Goal: Task Accomplishment & Management: Manage account settings

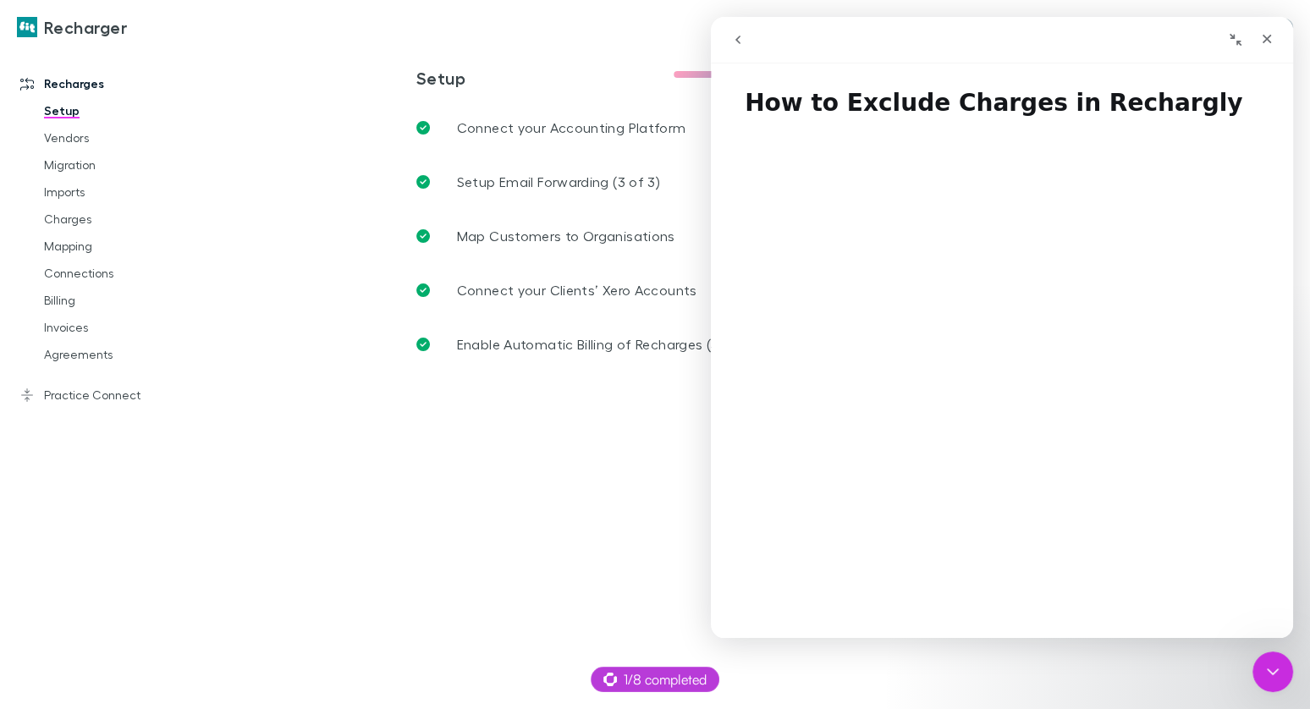
click at [1293, 670] on main "**********" at bounding box center [761, 378] width 1098 height 662
click at [1288, 670] on div "Close Intercom Messenger" at bounding box center [1270, 669] width 41 height 41
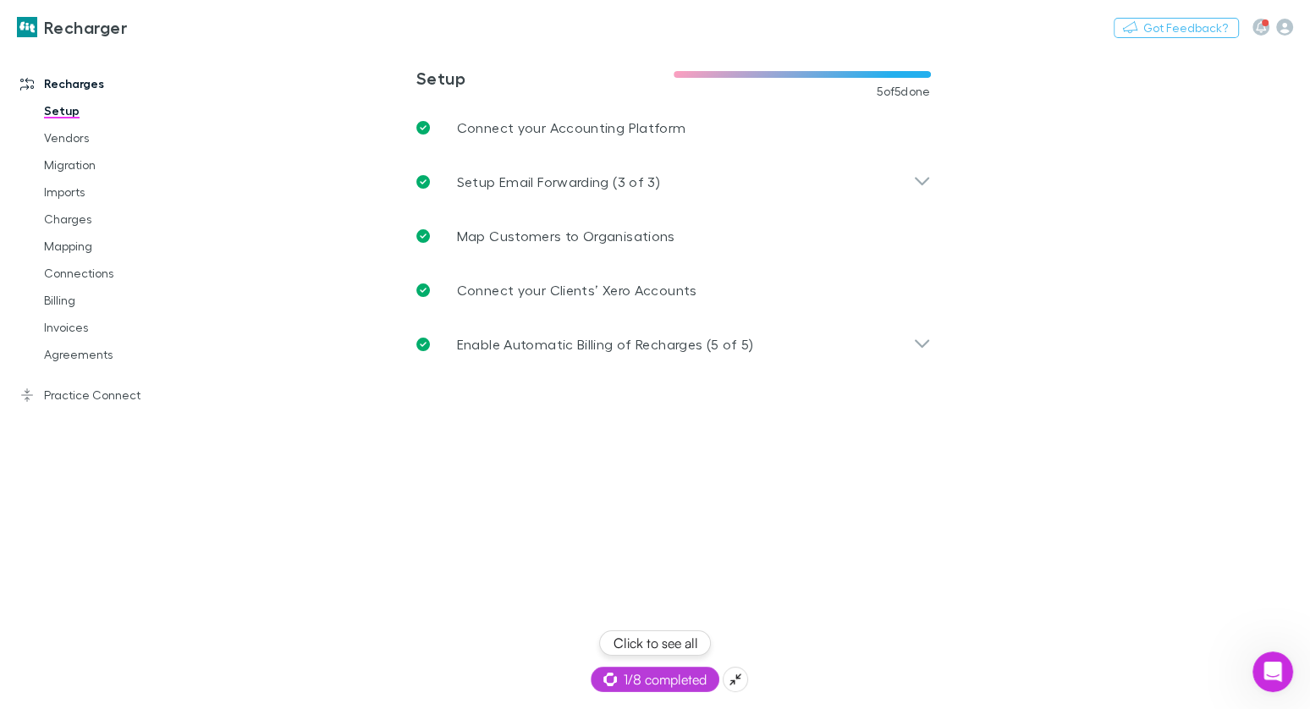
click at [627, 686] on span "1/8 completed" at bounding box center [655, 680] width 103 height 20
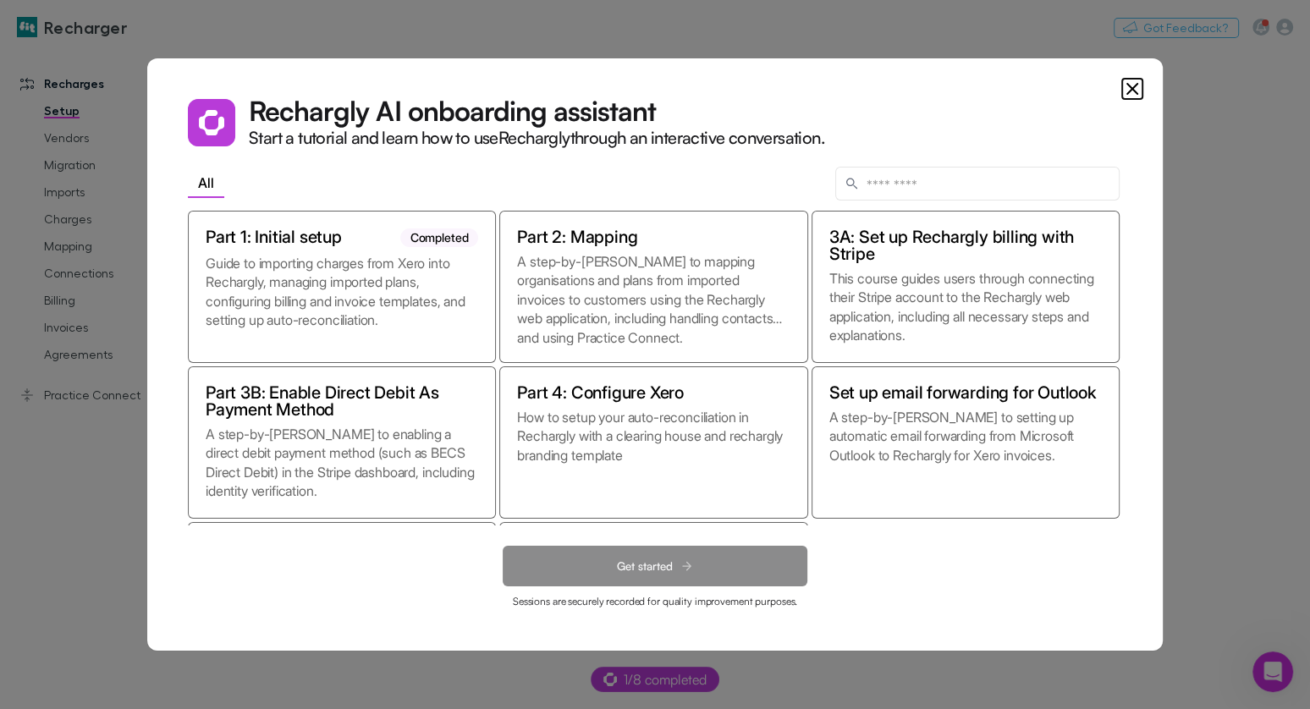
click at [427, 651] on dialog "Rechargly AI onboarding assistant Start a tutorial and learn how to use Recharg…" at bounding box center [655, 354] width 1016 height 593
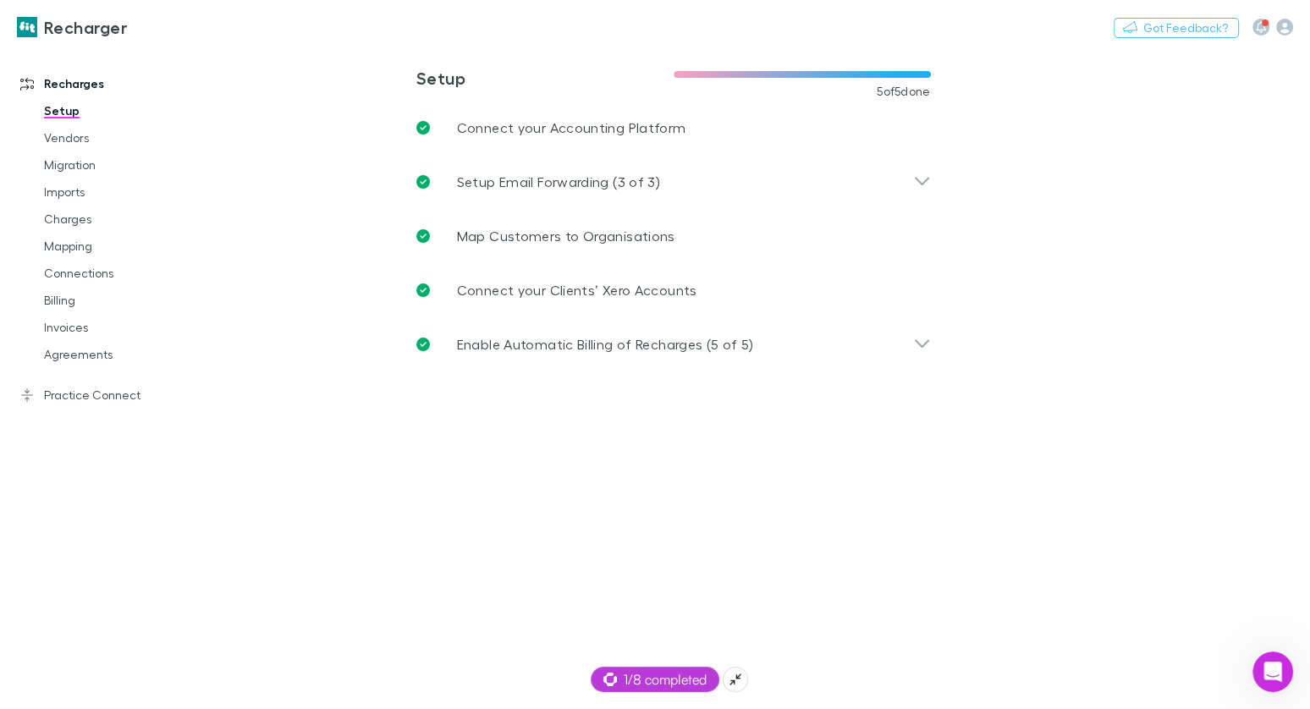
click at [639, 692] on main "**********" at bounding box center [761, 378] width 1098 height 662
click at [639, 683] on span "1/8 completed" at bounding box center [655, 680] width 103 height 20
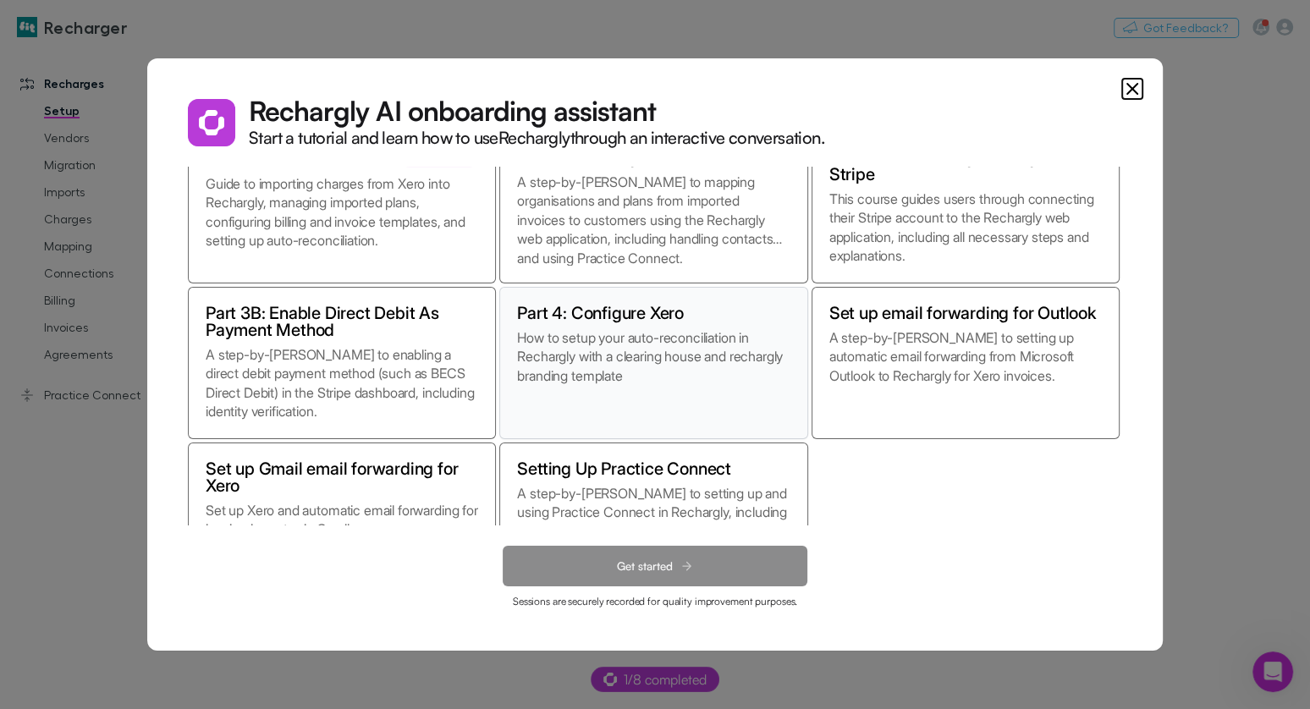
scroll to position [148, 0]
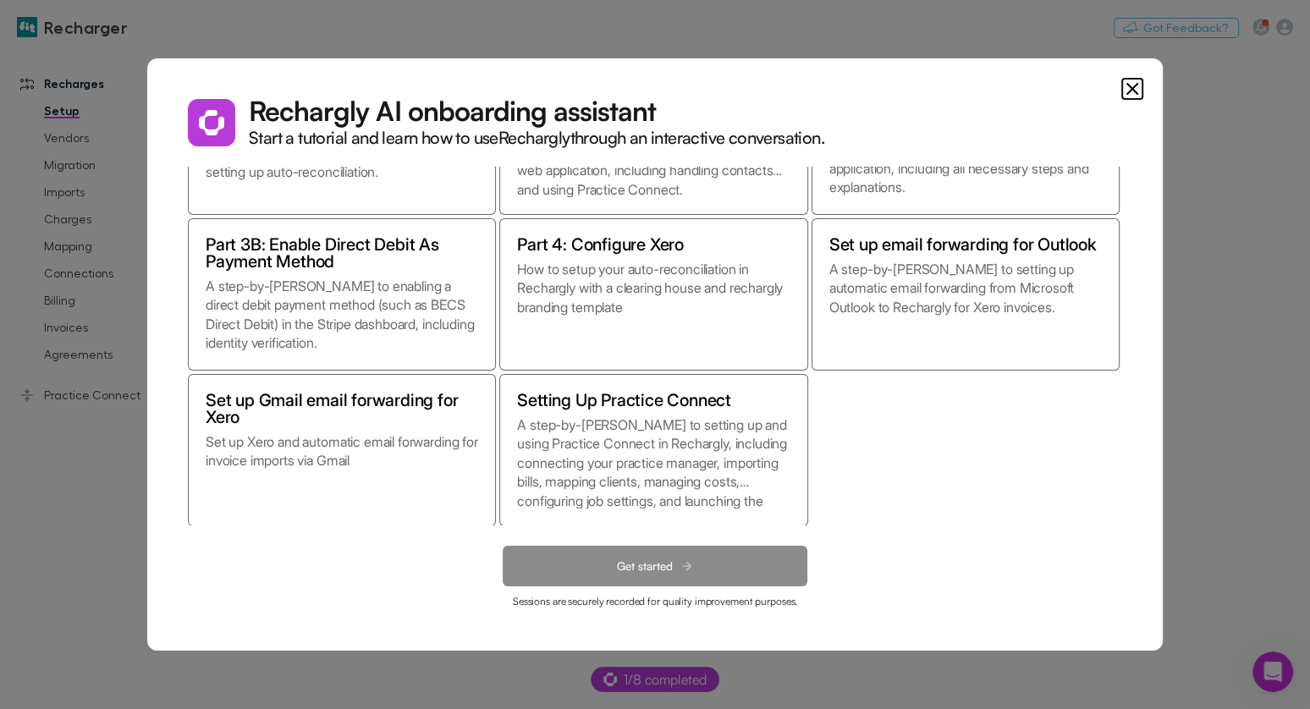
click at [1139, 80] on icon "Close" at bounding box center [1132, 89] width 20 height 20
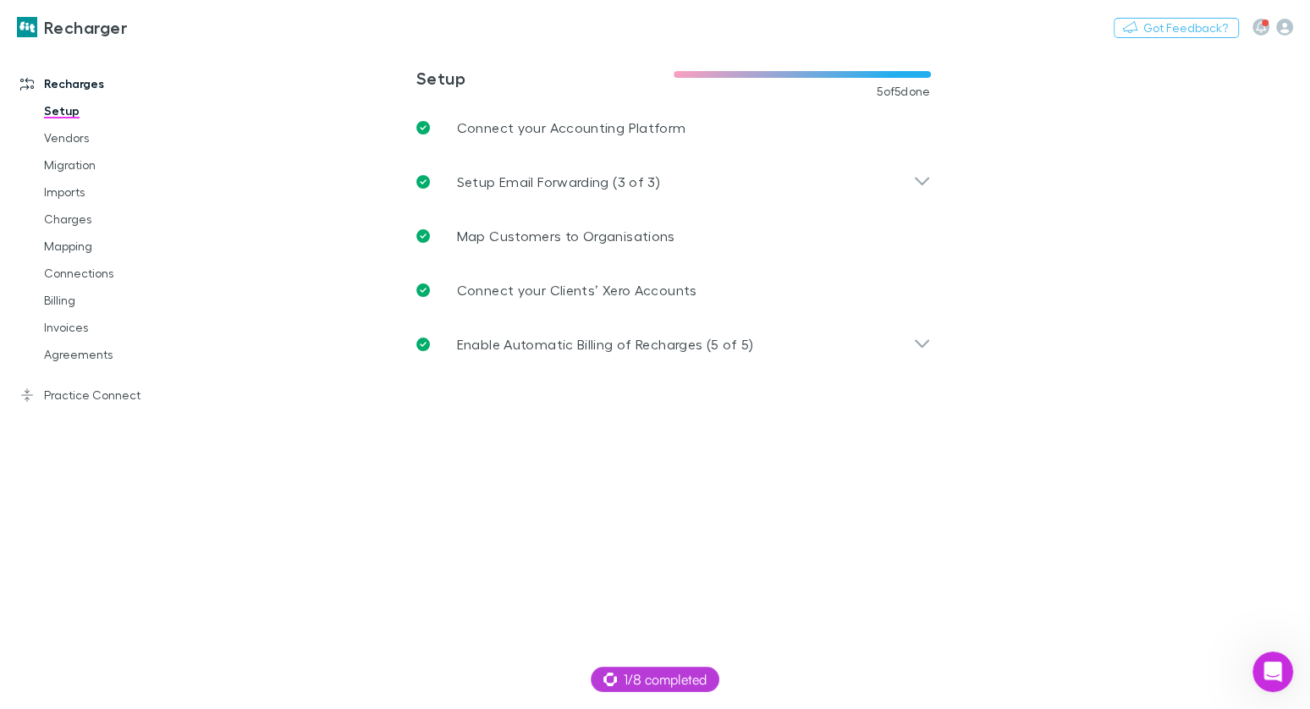
click at [1094, 154] on main "**********" at bounding box center [761, 378] width 1098 height 662
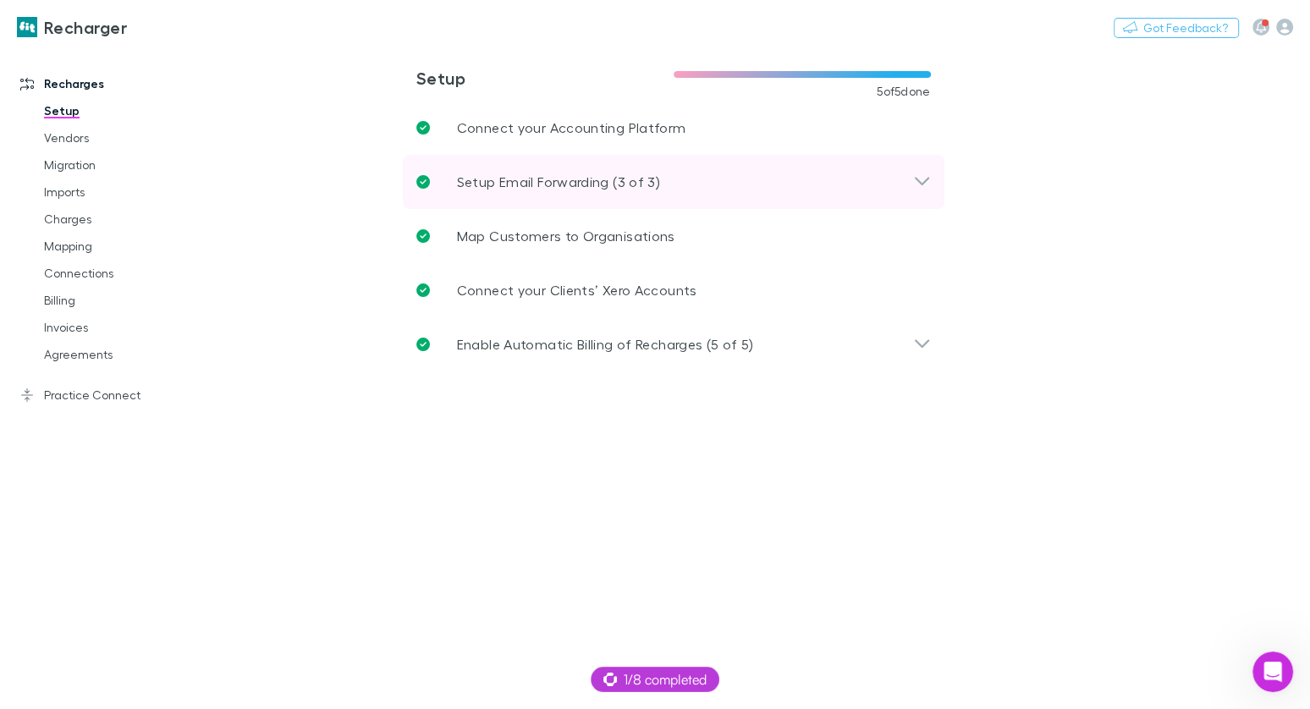
click at [907, 171] on div "Setup Email Forwarding (3 of 3)" at bounding box center [674, 182] width 542 height 54
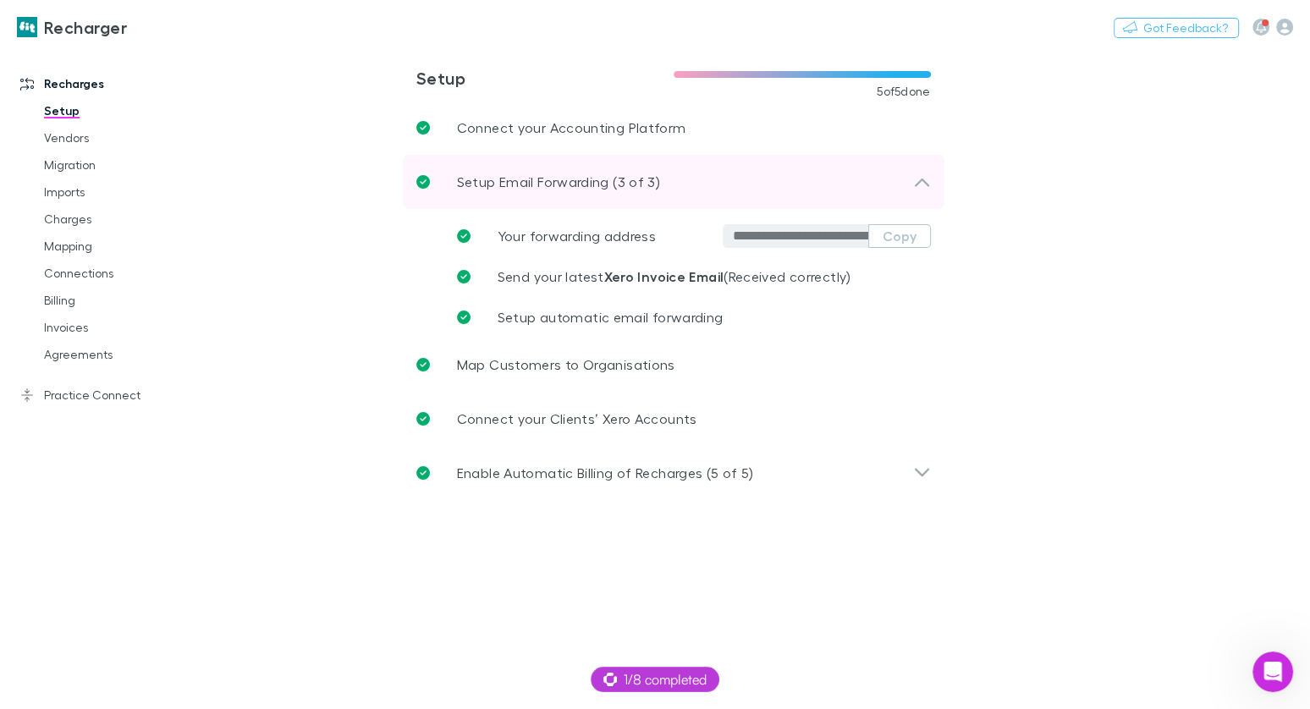
click at [916, 175] on icon at bounding box center [922, 182] width 18 height 20
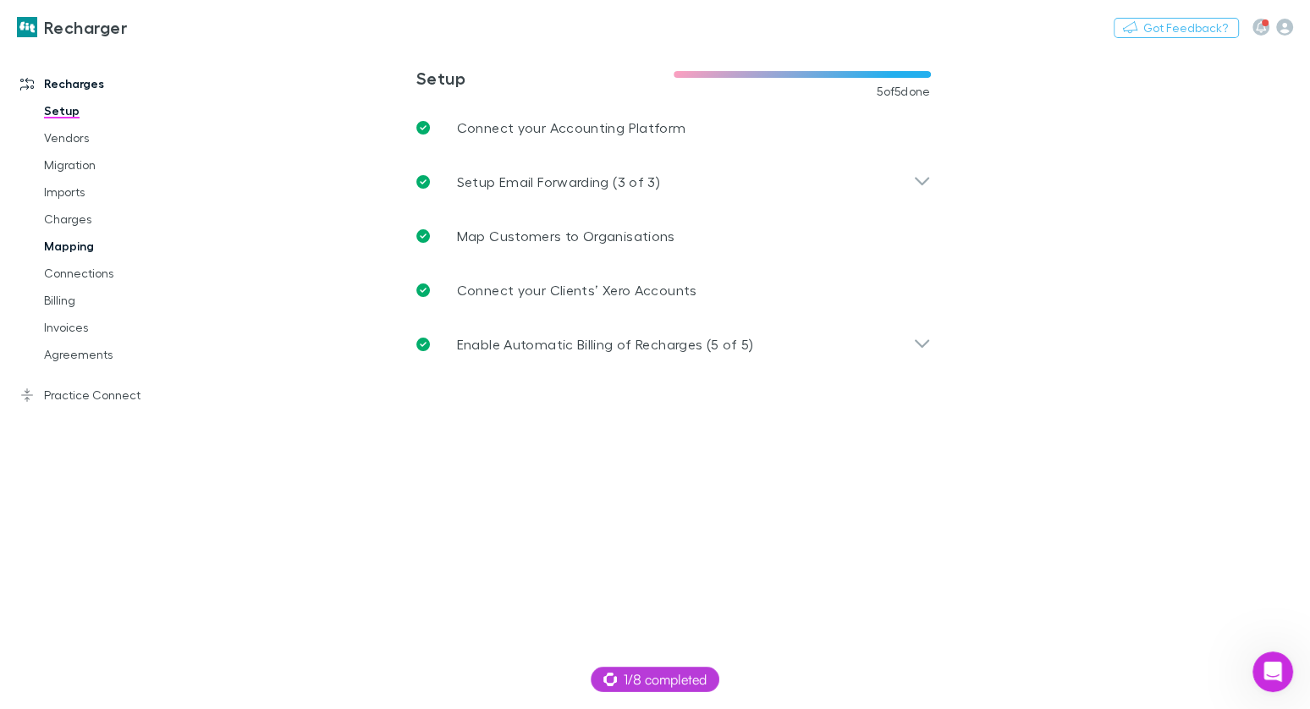
click at [58, 251] on link "Mapping" at bounding box center [118, 246] width 182 height 27
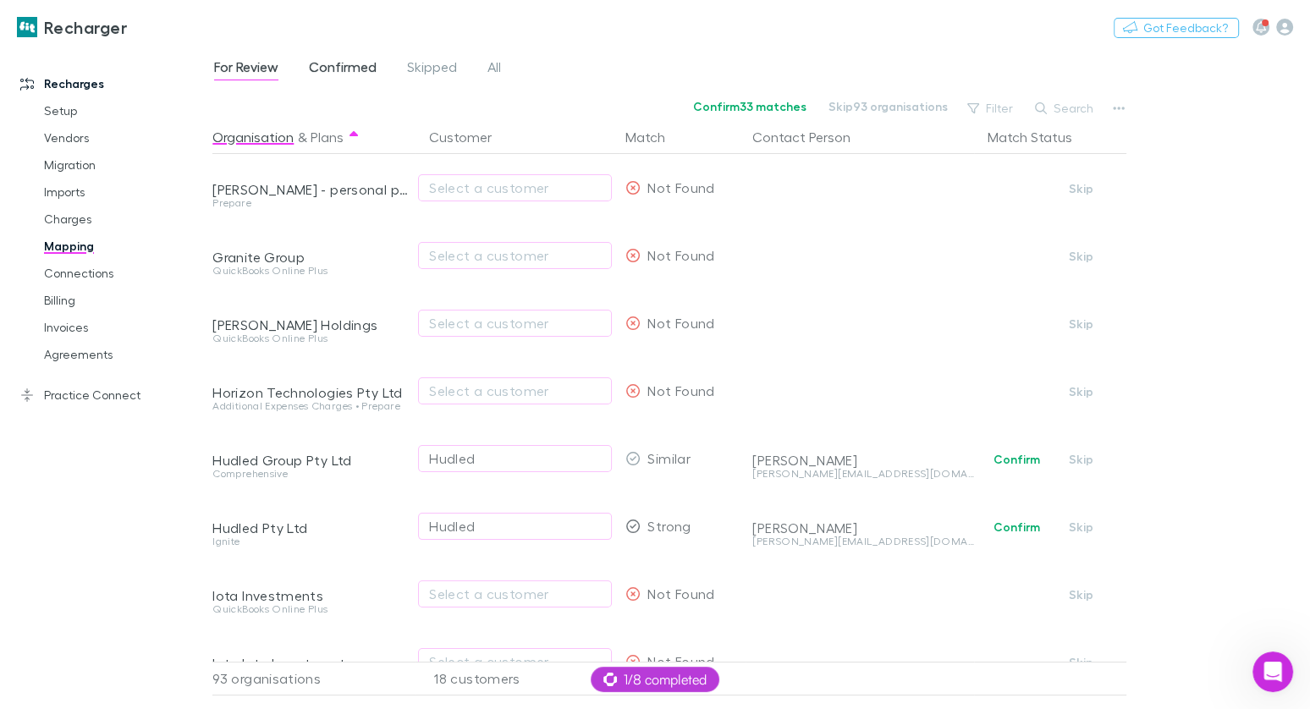
click at [315, 77] on span "Confirmed" at bounding box center [343, 69] width 68 height 22
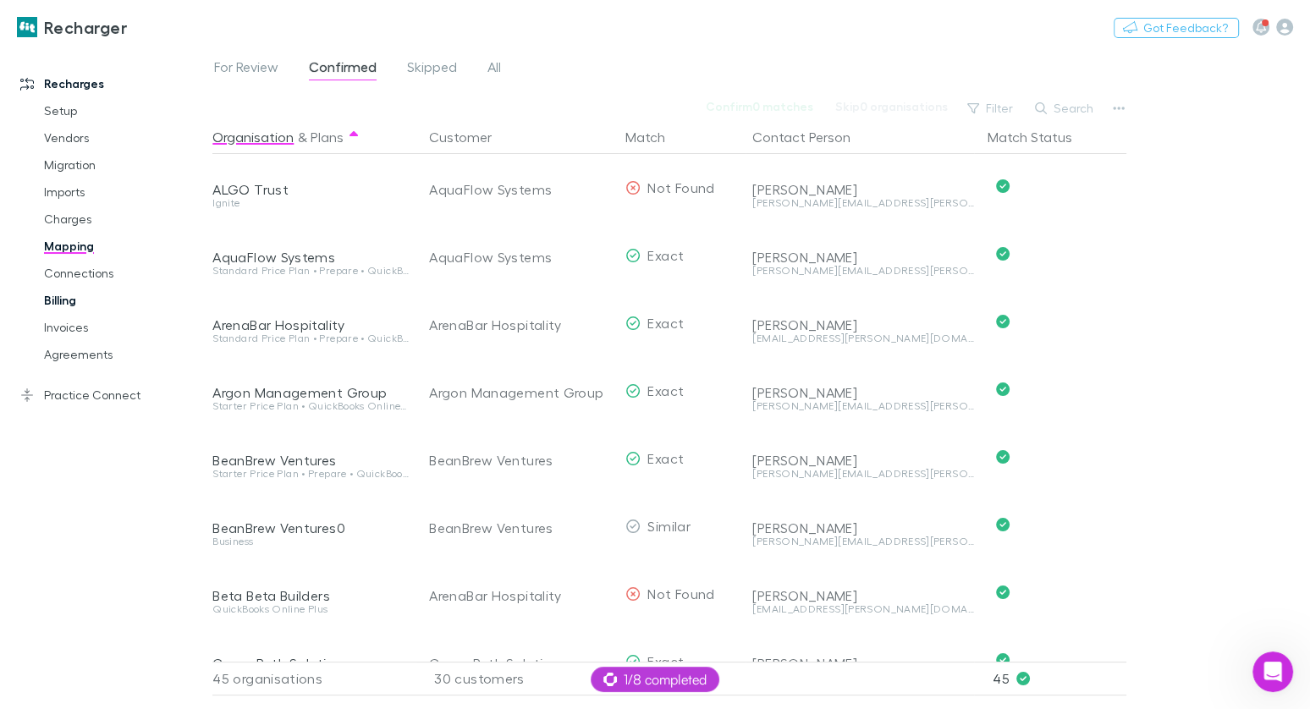
click at [76, 291] on link "Billing" at bounding box center [118, 300] width 182 height 27
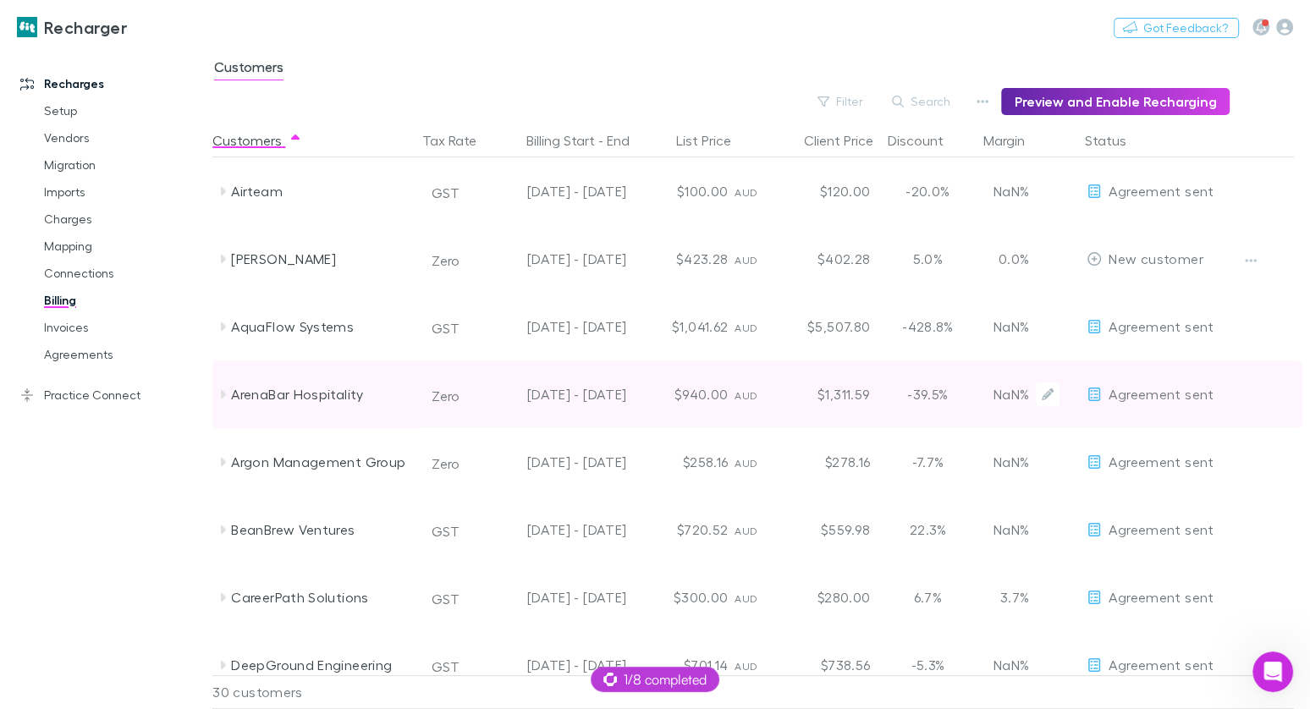
scroll to position [5, 0]
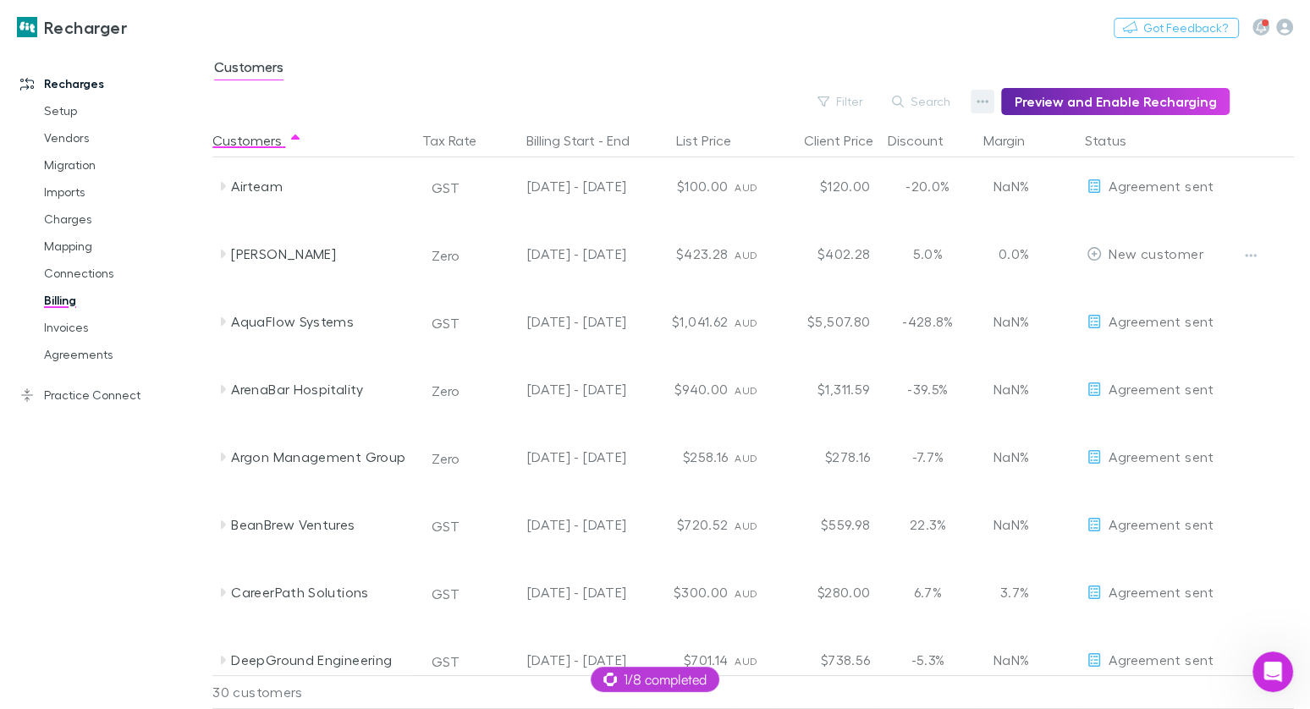
click at [995, 101] on button "button" at bounding box center [983, 102] width 24 height 24
click at [826, 181] on p "Admin Fee" at bounding box center [887, 187] width 206 height 20
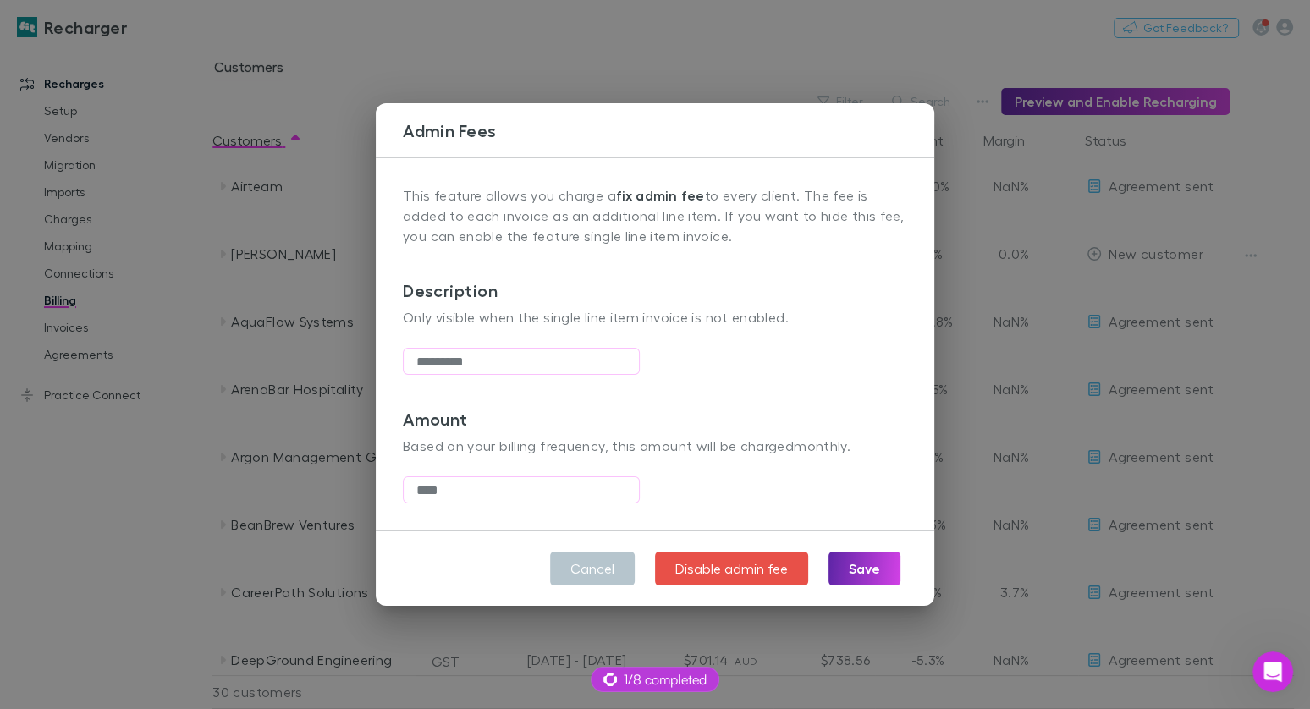
click at [661, 47] on div "Admin Fees This feature allows you charge a fix admin fee to every client. The …" at bounding box center [655, 354] width 1310 height 709
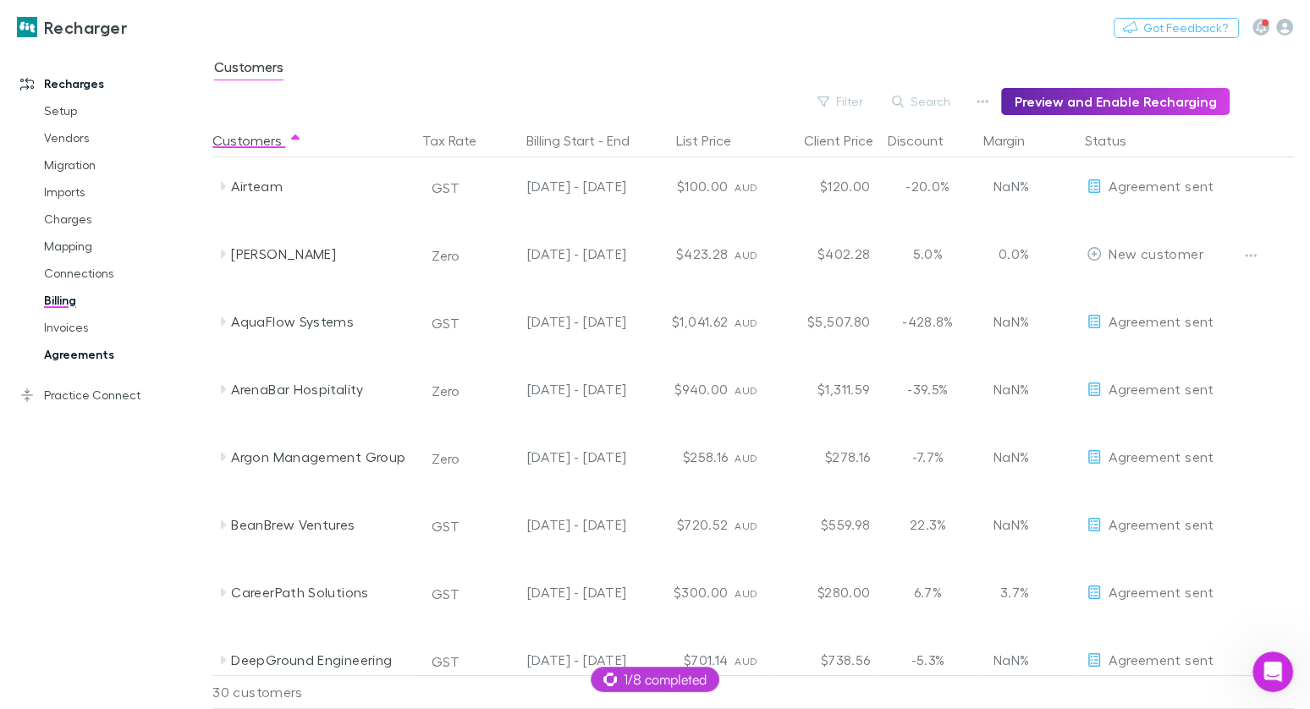
click at [98, 351] on link "Agreements" at bounding box center [118, 354] width 182 height 27
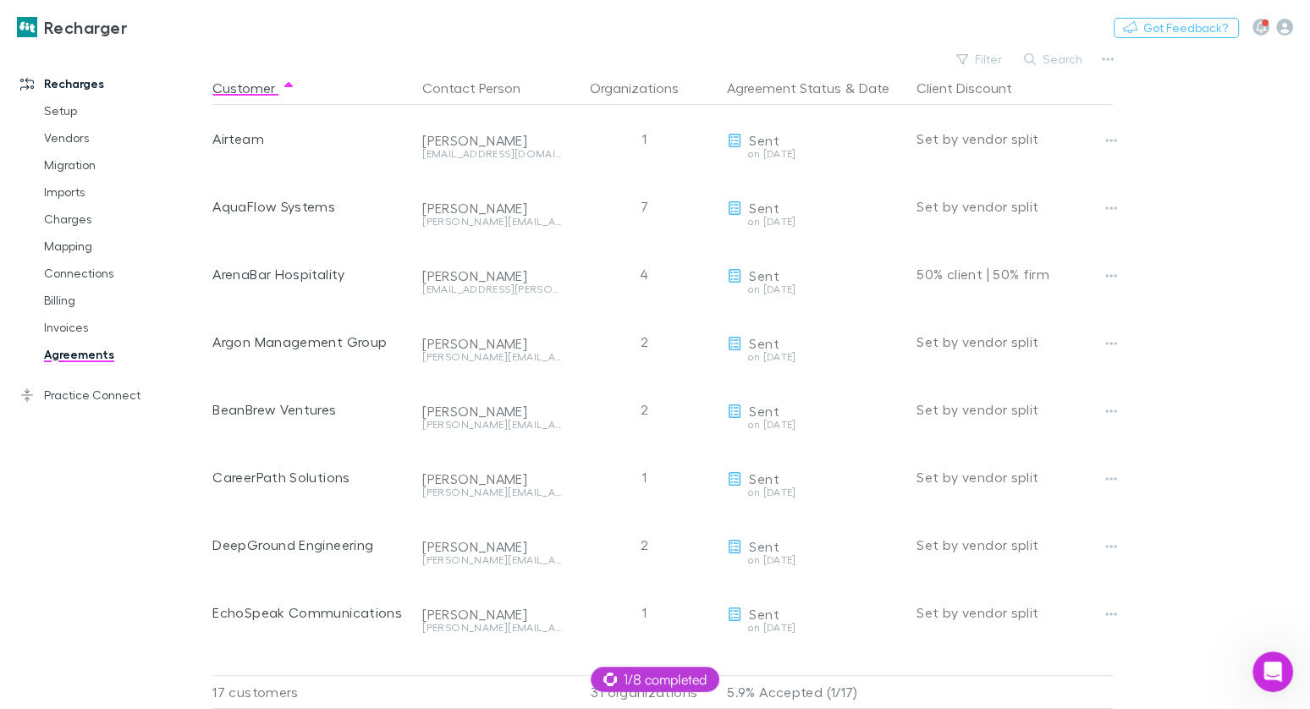
click at [1214, 184] on main "Filter Search Customer Contact Person Organizations Agreement Status & Date Cli…" at bounding box center [761, 378] width 1098 height 662
click at [82, 330] on link "Invoices" at bounding box center [118, 327] width 182 height 27
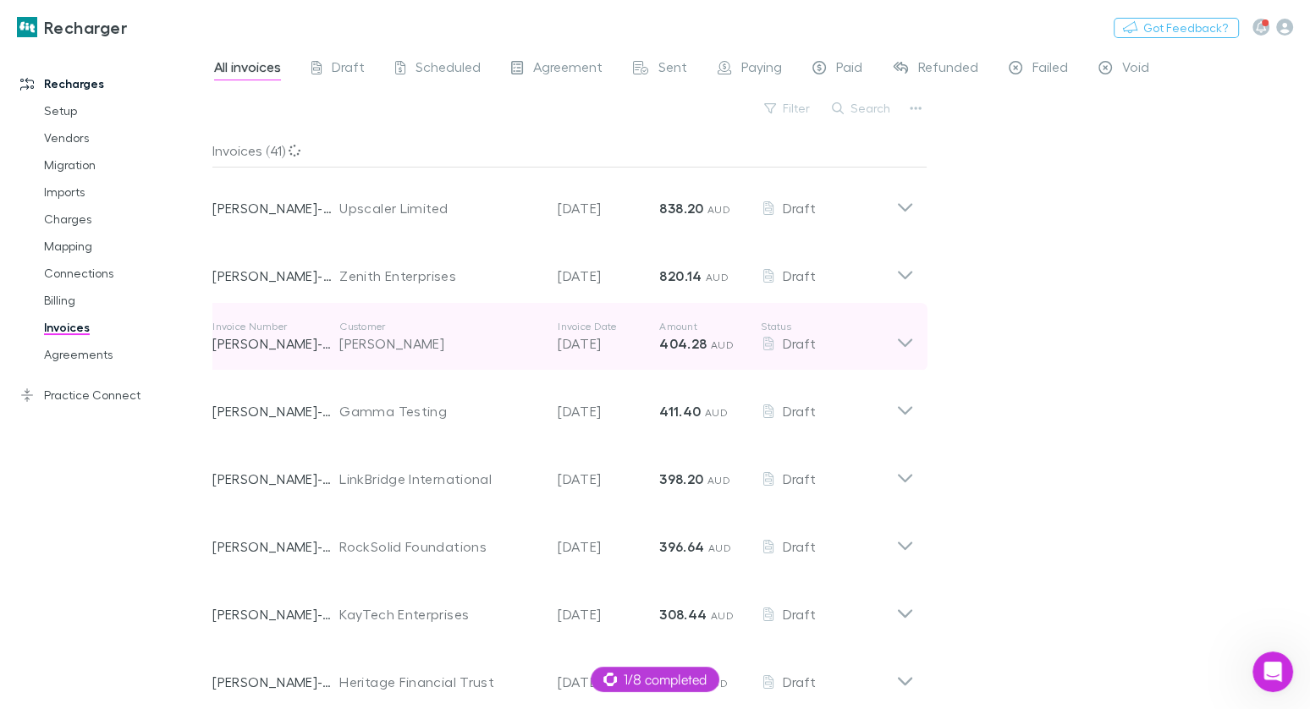
click at [497, 307] on div "Invoice Number [PERSON_NAME]-0042 Customer [PERSON_NAME] Invoice Date [DATE] Am…" at bounding box center [554, 336] width 684 height 61
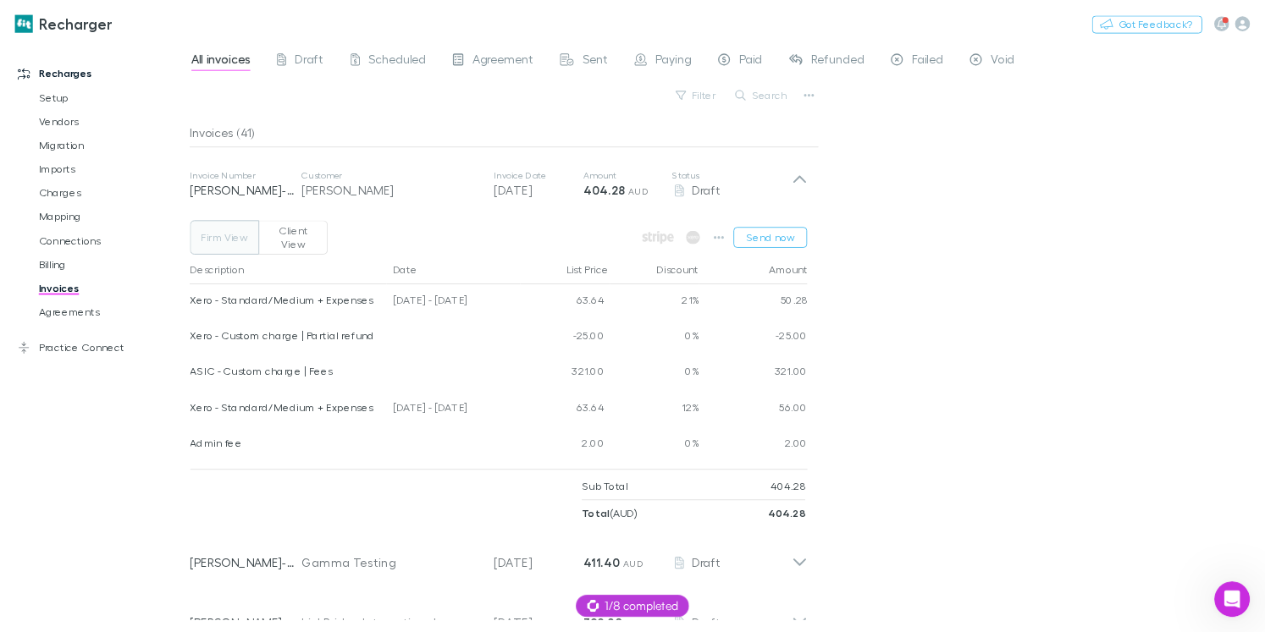
scroll to position [128, 0]
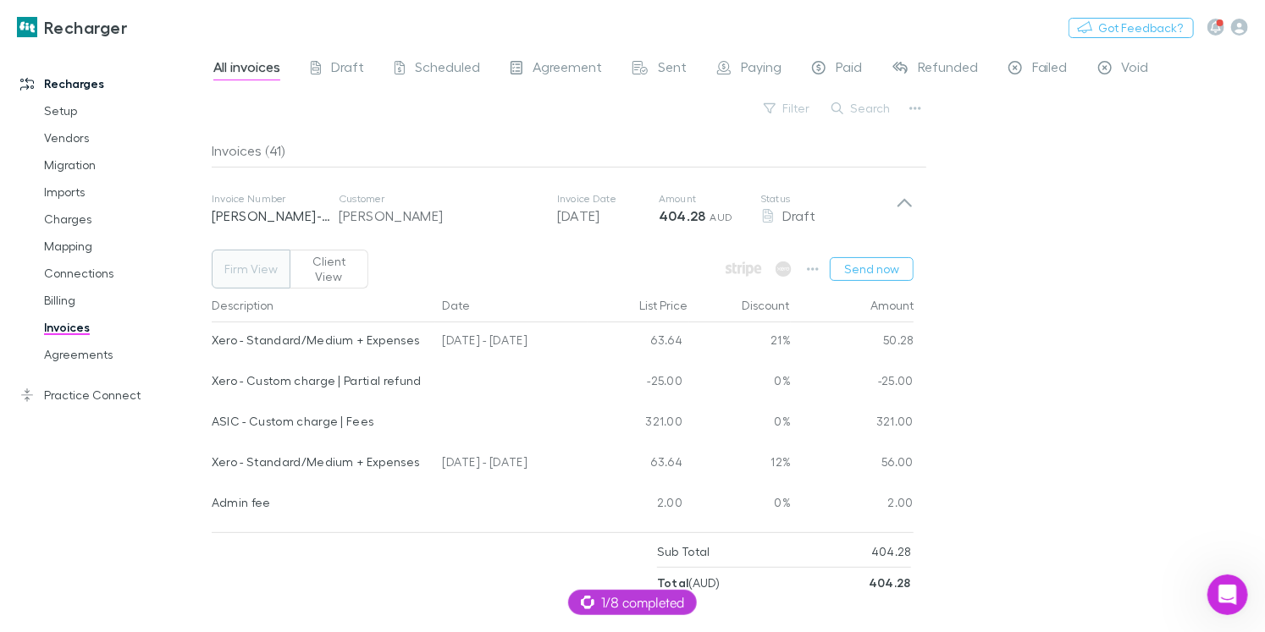
click at [262, 270] on button "Firm View" at bounding box center [251, 269] width 79 height 39
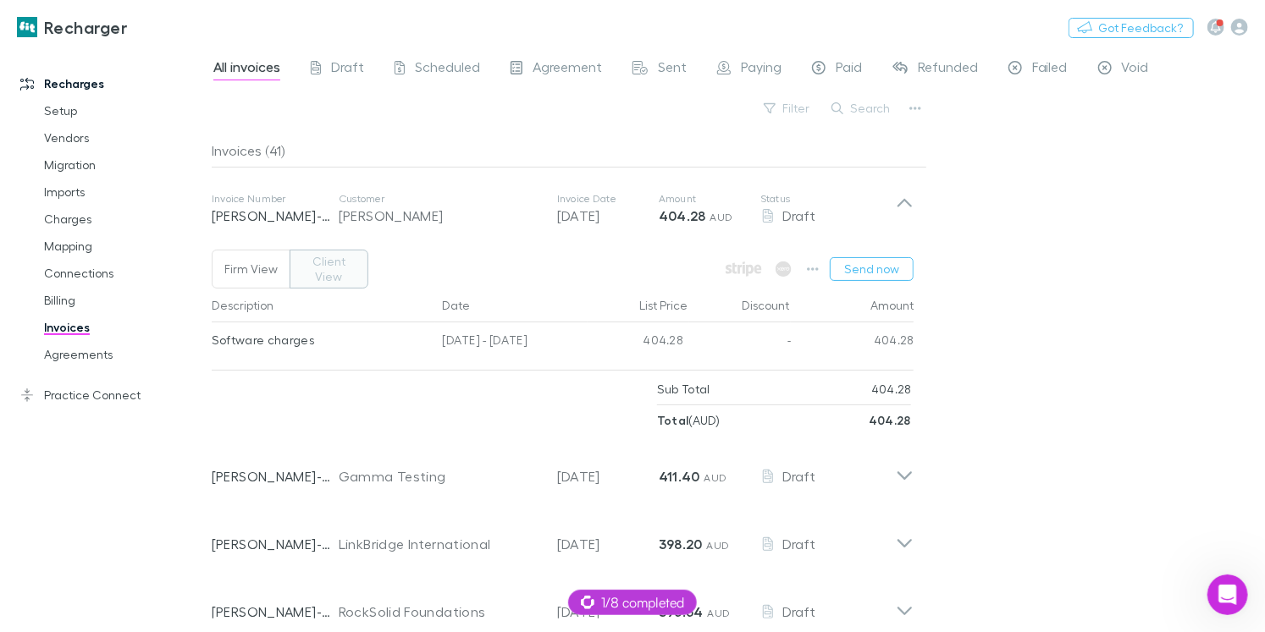
click at [336, 269] on button "Client View" at bounding box center [328, 269] width 79 height 39
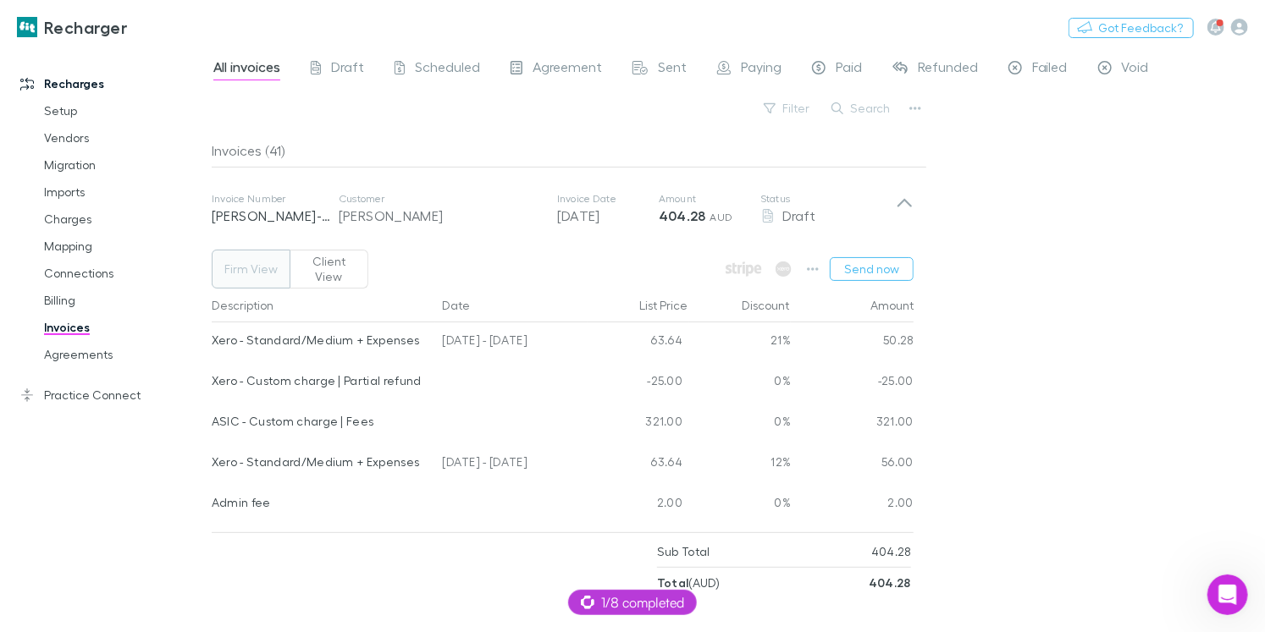
click at [247, 262] on button "Firm View" at bounding box center [251, 269] width 79 height 39
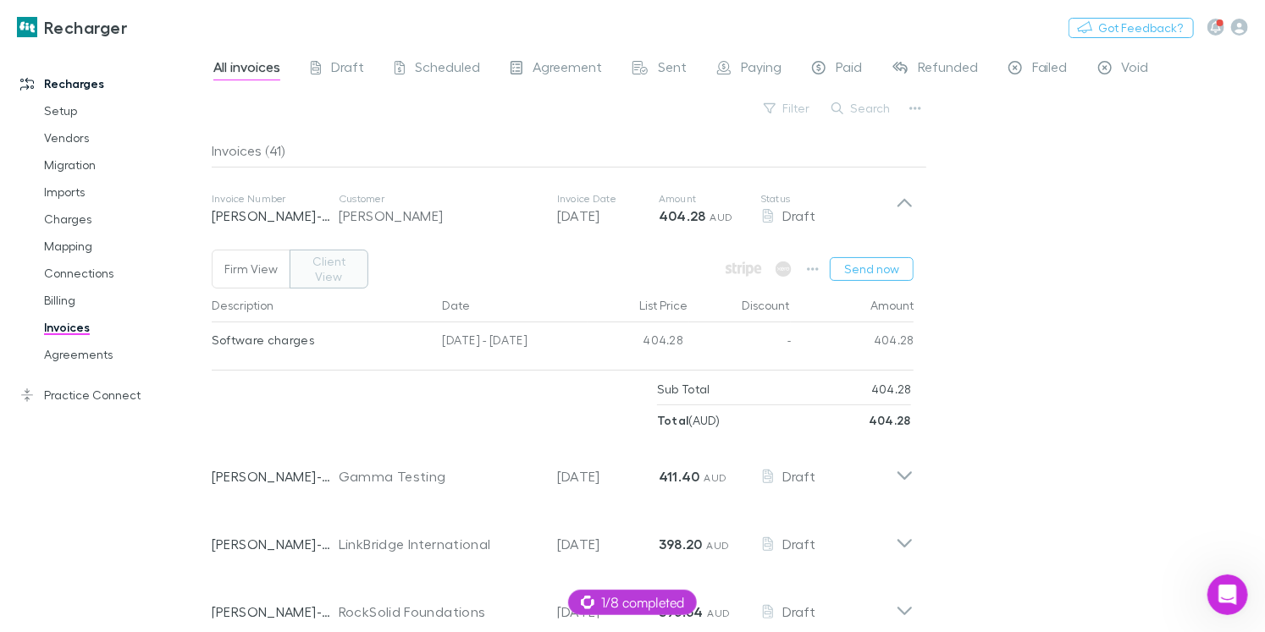
click at [307, 266] on button "Client View" at bounding box center [328, 269] width 79 height 39
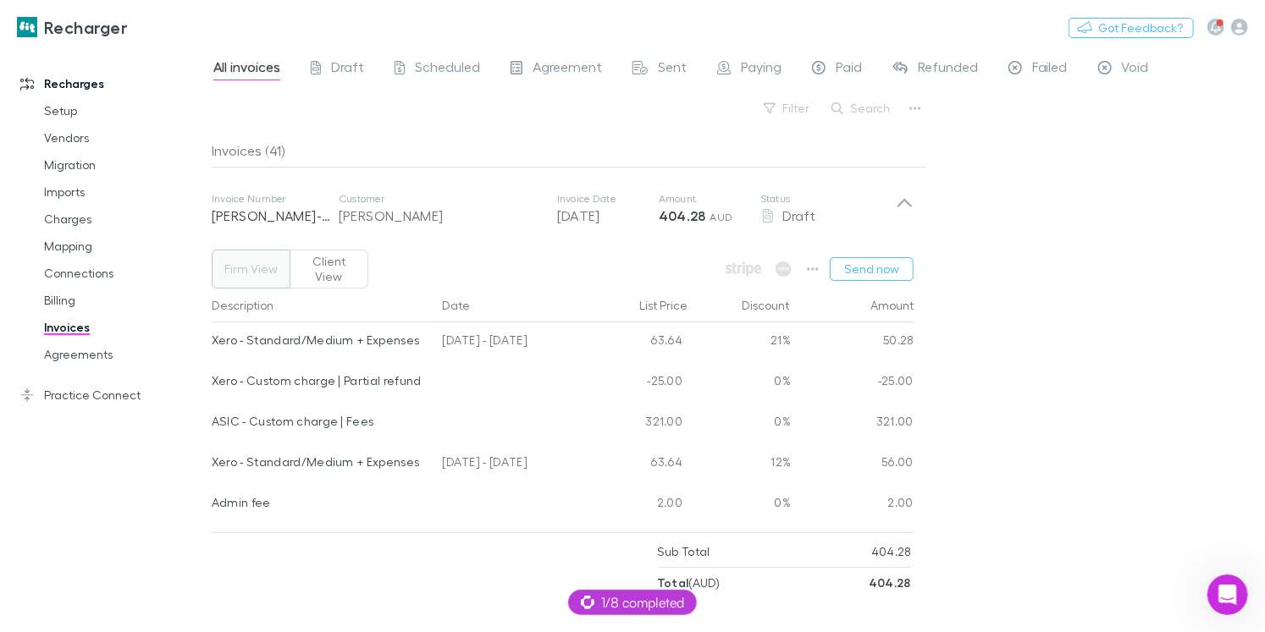
click at [334, 289] on div "Description" at bounding box center [324, 306] width 224 height 34
click at [334, 270] on button "Client View" at bounding box center [328, 269] width 79 height 39
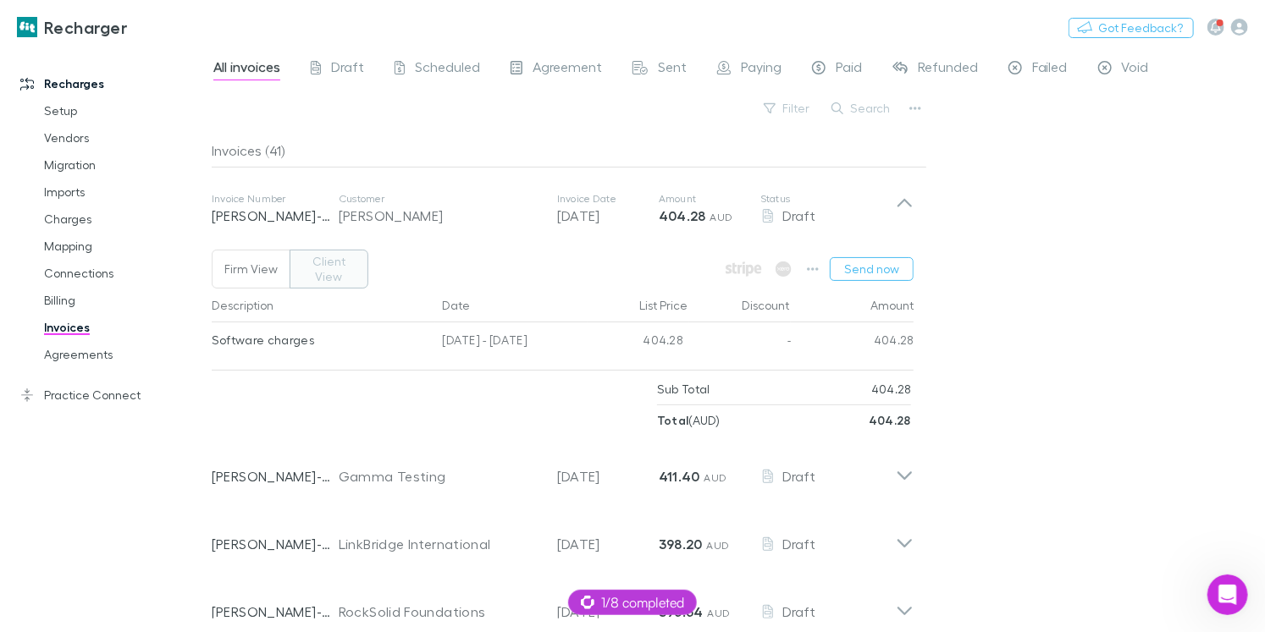
click at [250, 327] on div "Software charges" at bounding box center [321, 341] width 218 height 36
click at [254, 269] on button "Firm View" at bounding box center [251, 269] width 79 height 39
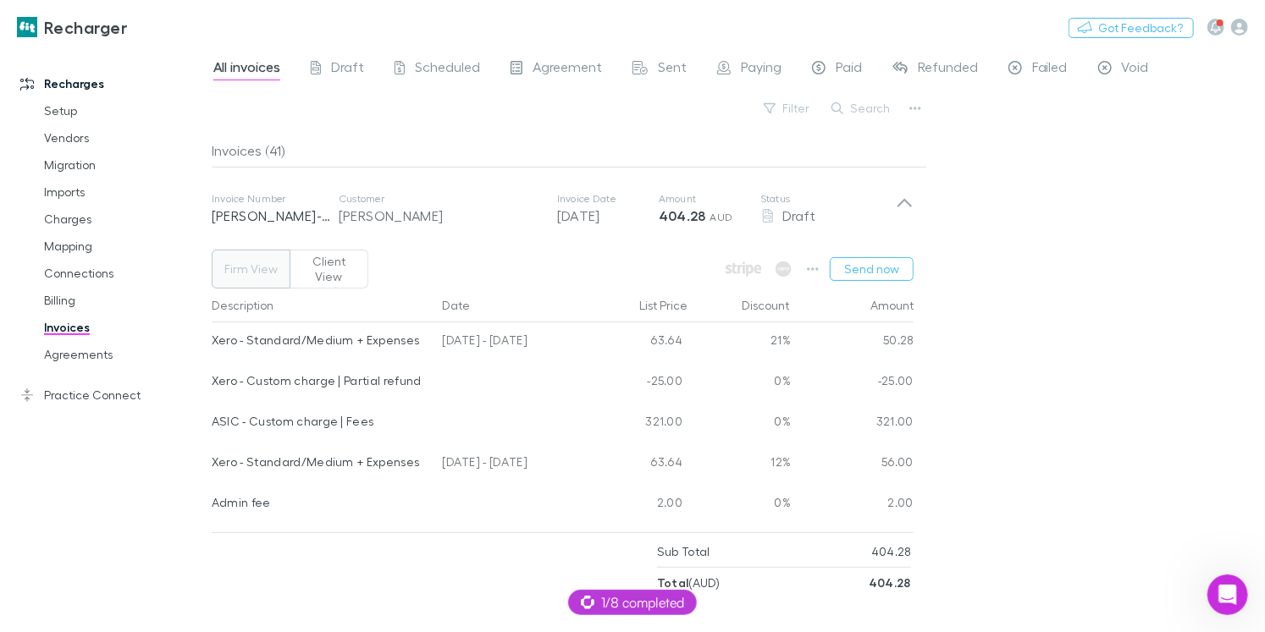
click at [251, 501] on div "Admin fee" at bounding box center [321, 503] width 218 height 36
click at [249, 498] on div "Admin fee" at bounding box center [321, 503] width 218 height 36
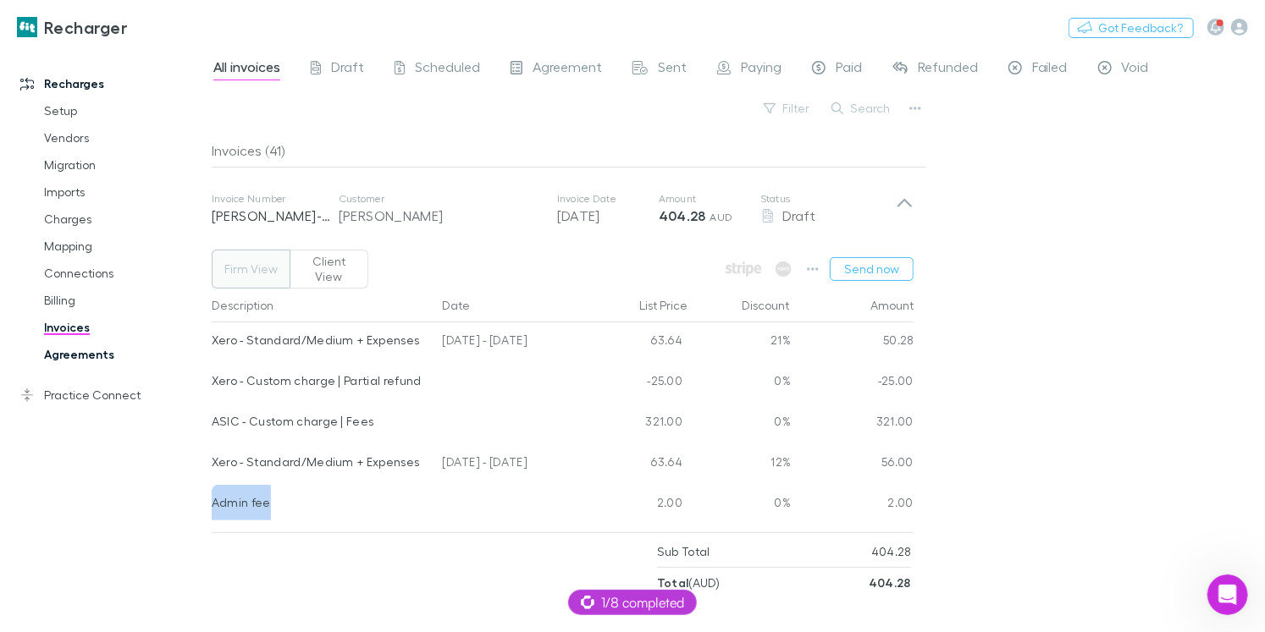
click at [91, 345] on link "Agreements" at bounding box center [117, 354] width 181 height 27
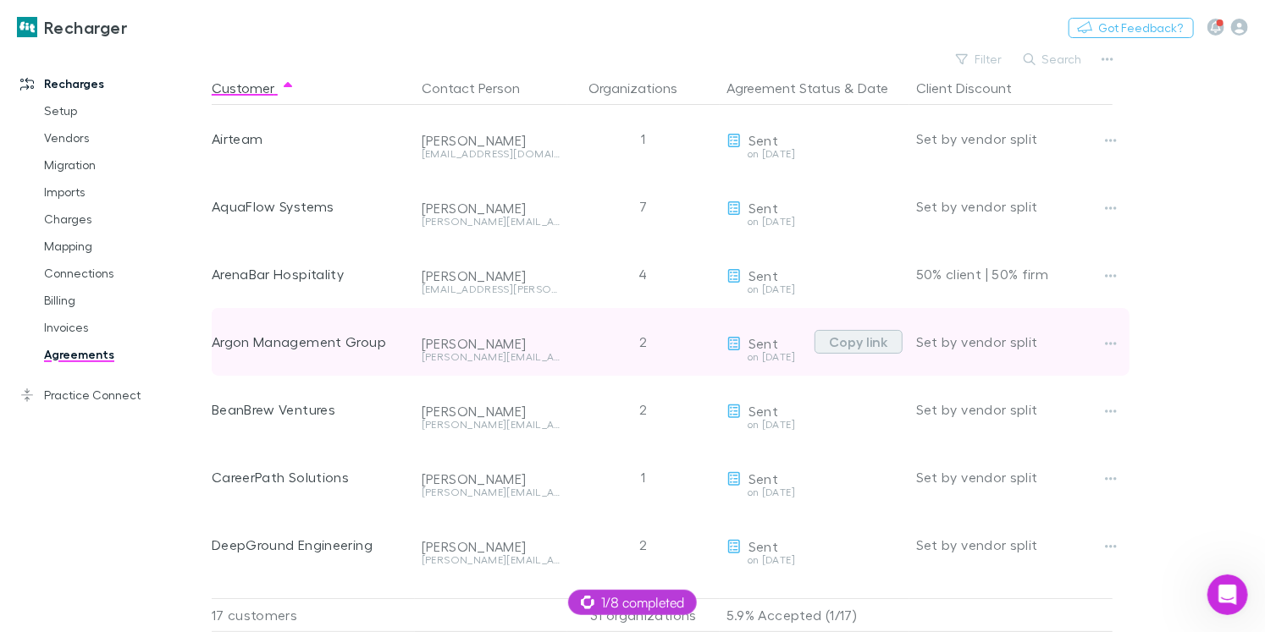
click at [846, 348] on button "Copy link" at bounding box center [858, 342] width 88 height 24
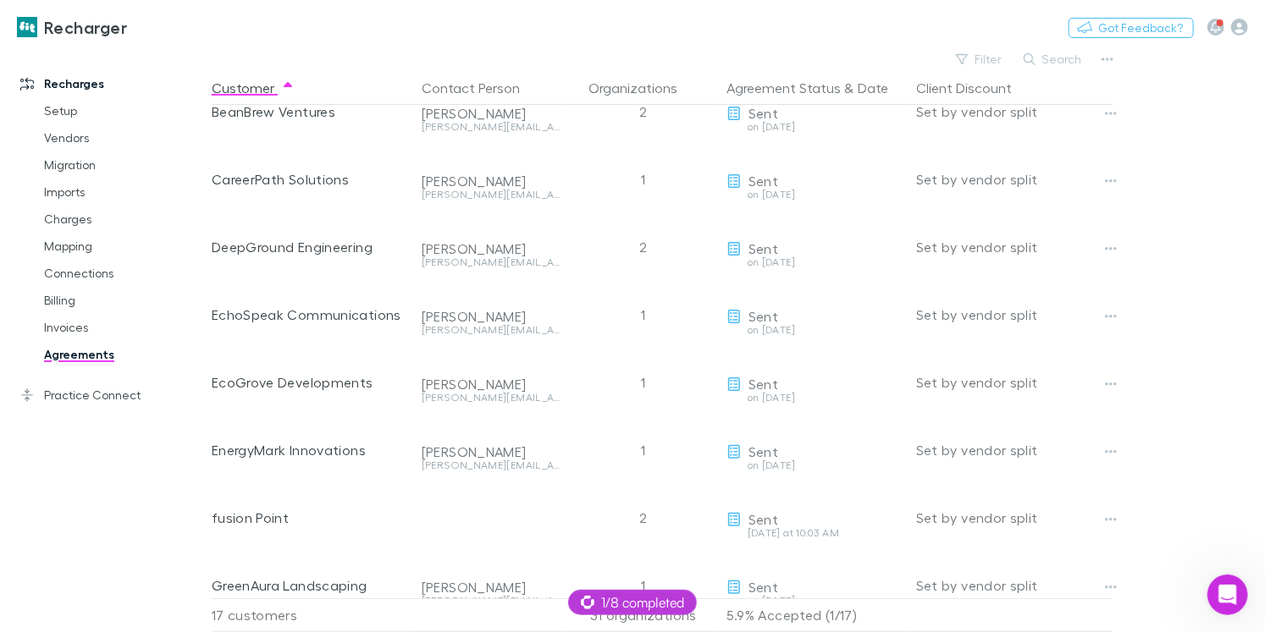
scroll to position [317, 0]
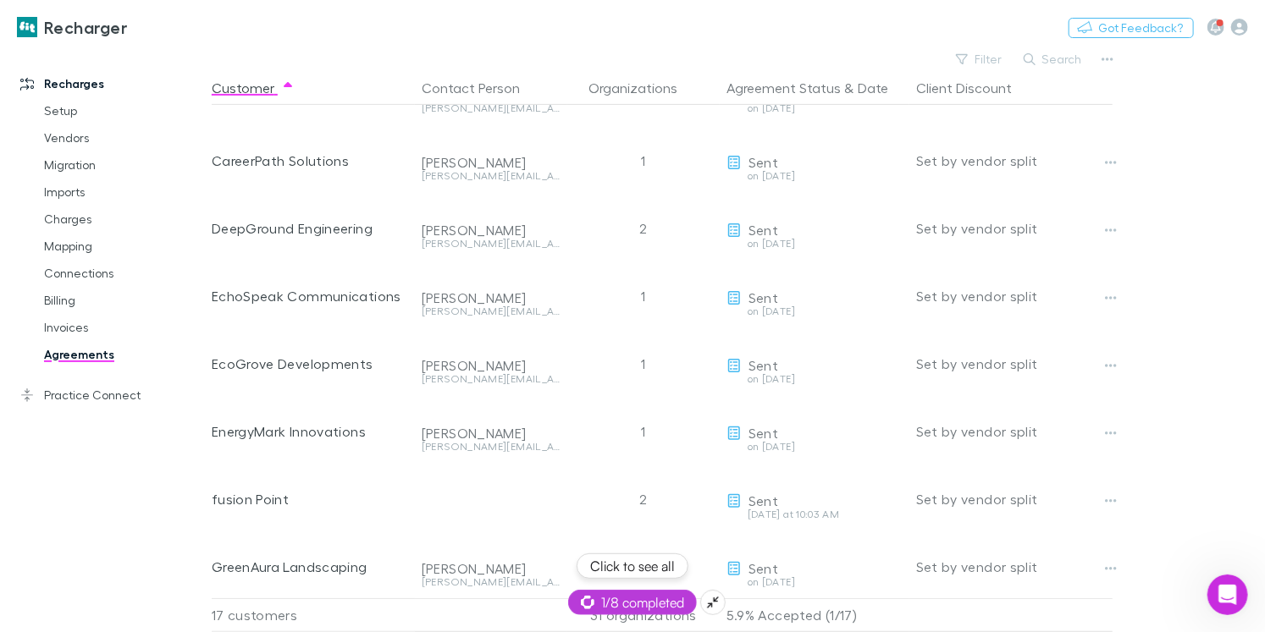
click at [625, 602] on span "1/8 completed" at bounding box center [632, 603] width 103 height 20
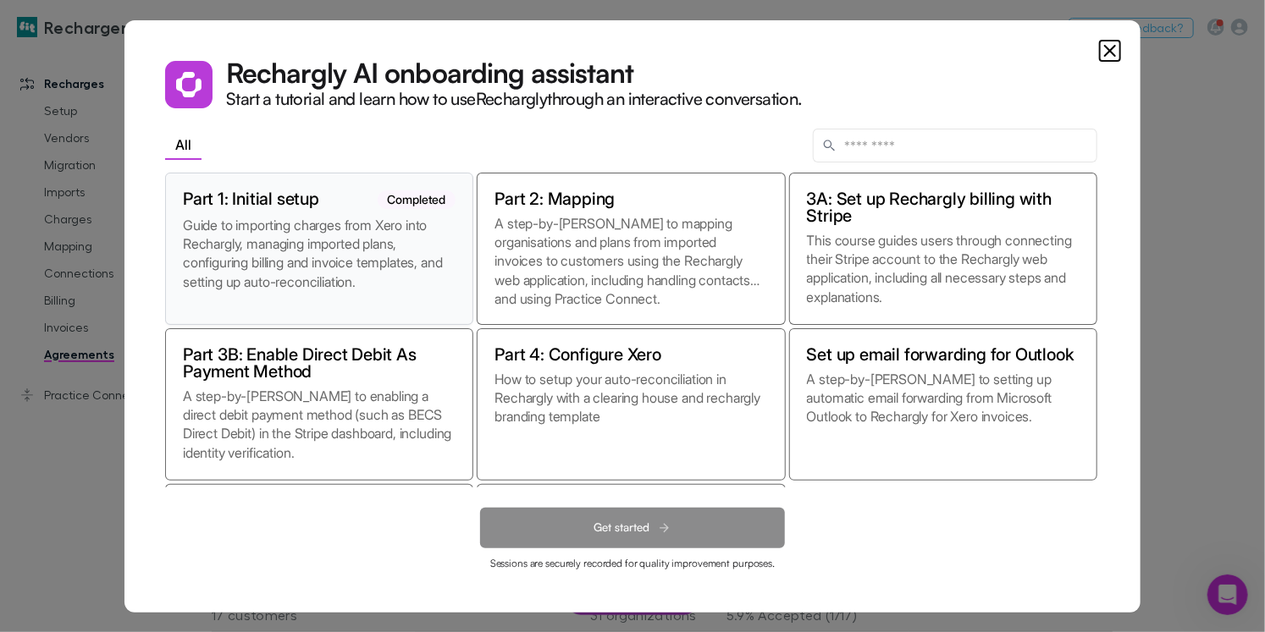
click at [290, 235] on p "Guide to importing charges from Xero into Rechargly, managing imported plans, c…" at bounding box center [319, 261] width 273 height 91
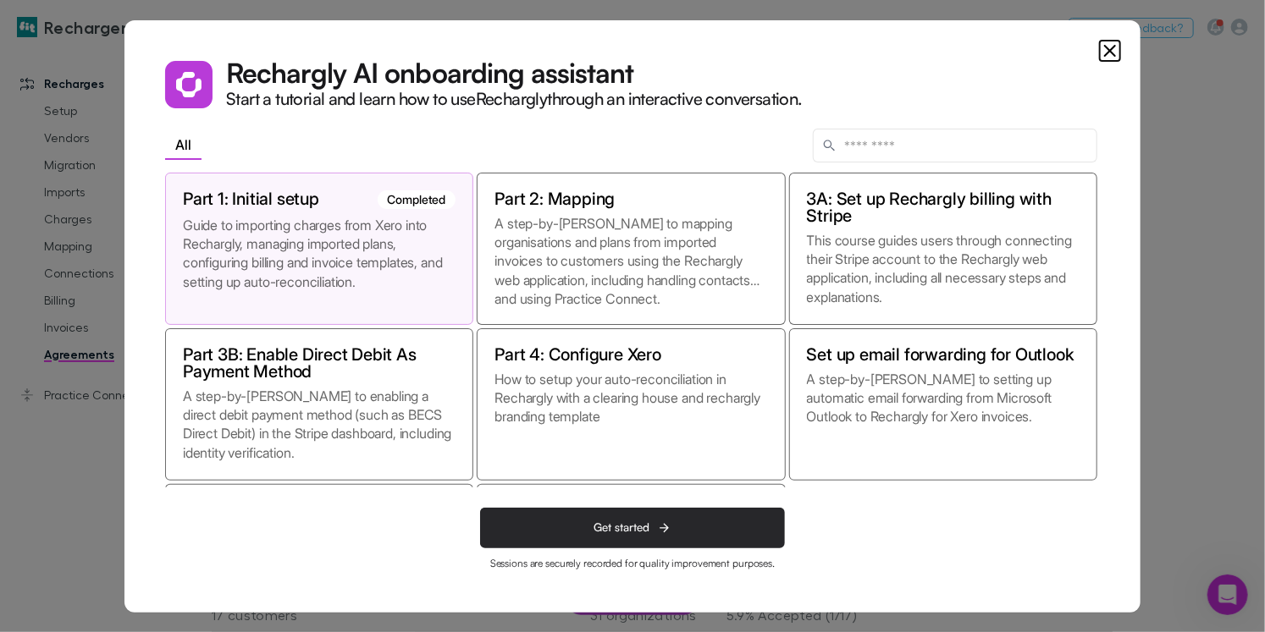
click at [692, 519] on button "Get started" at bounding box center [632, 528] width 305 height 41
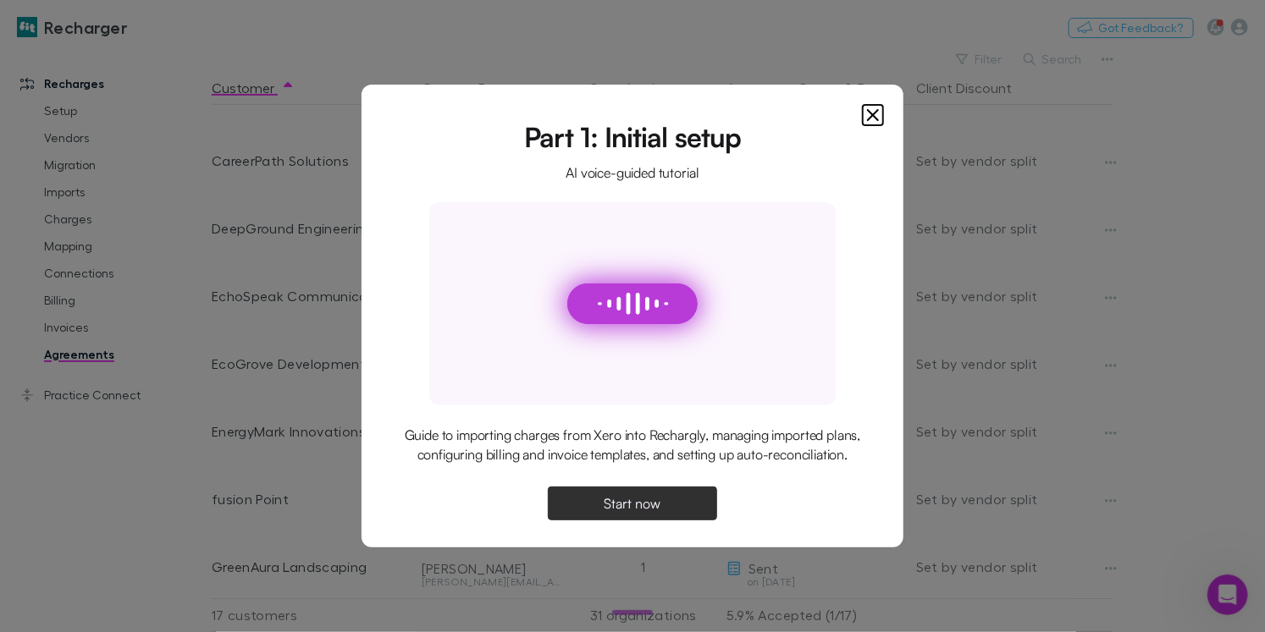
click at [692, 519] on button "Start now" at bounding box center [632, 504] width 169 height 34
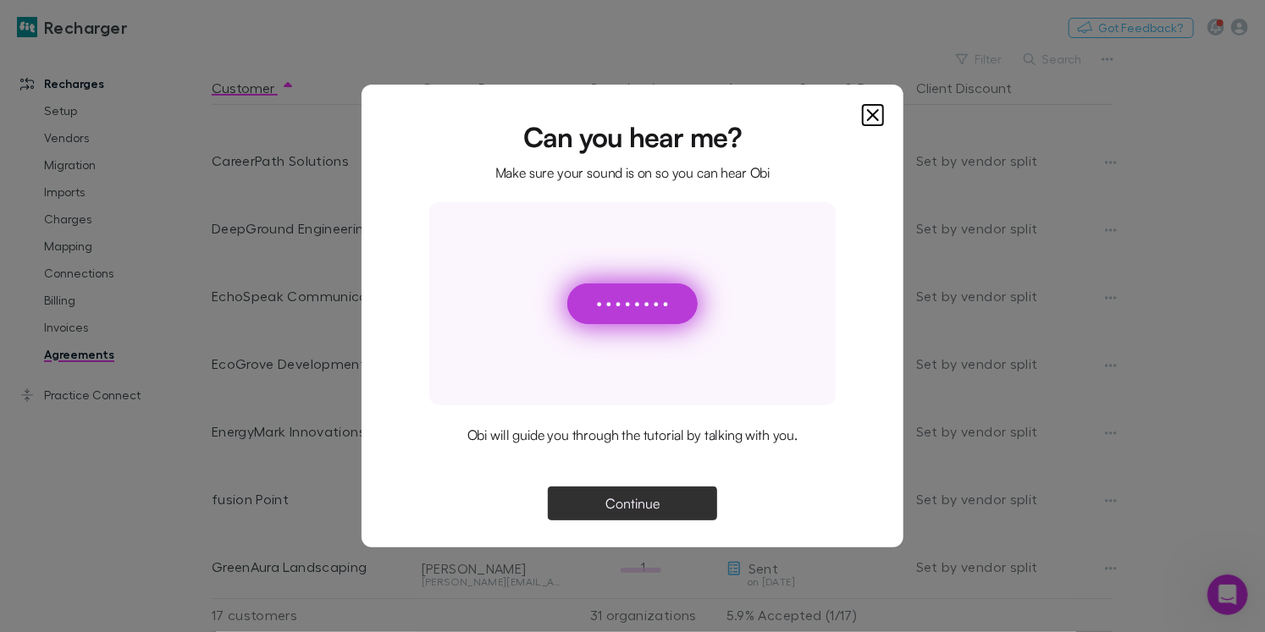
click at [637, 510] on span "Continue" at bounding box center [632, 504] width 54 height 14
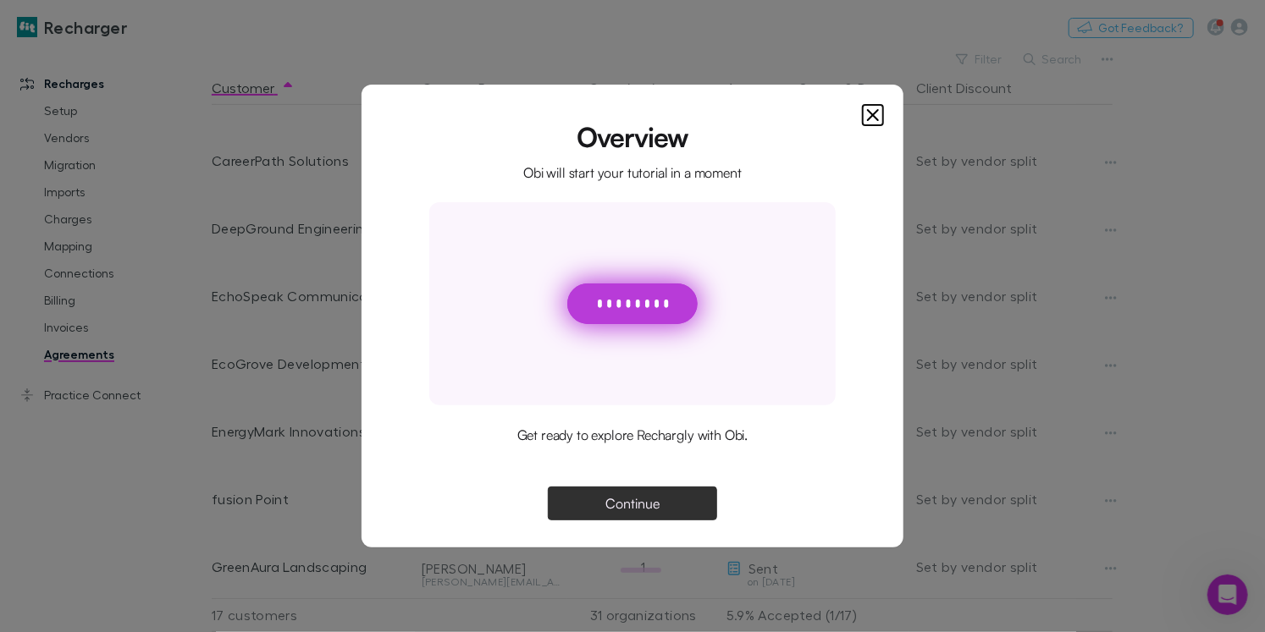
click at [641, 497] on span "Continue" at bounding box center [632, 504] width 54 height 14
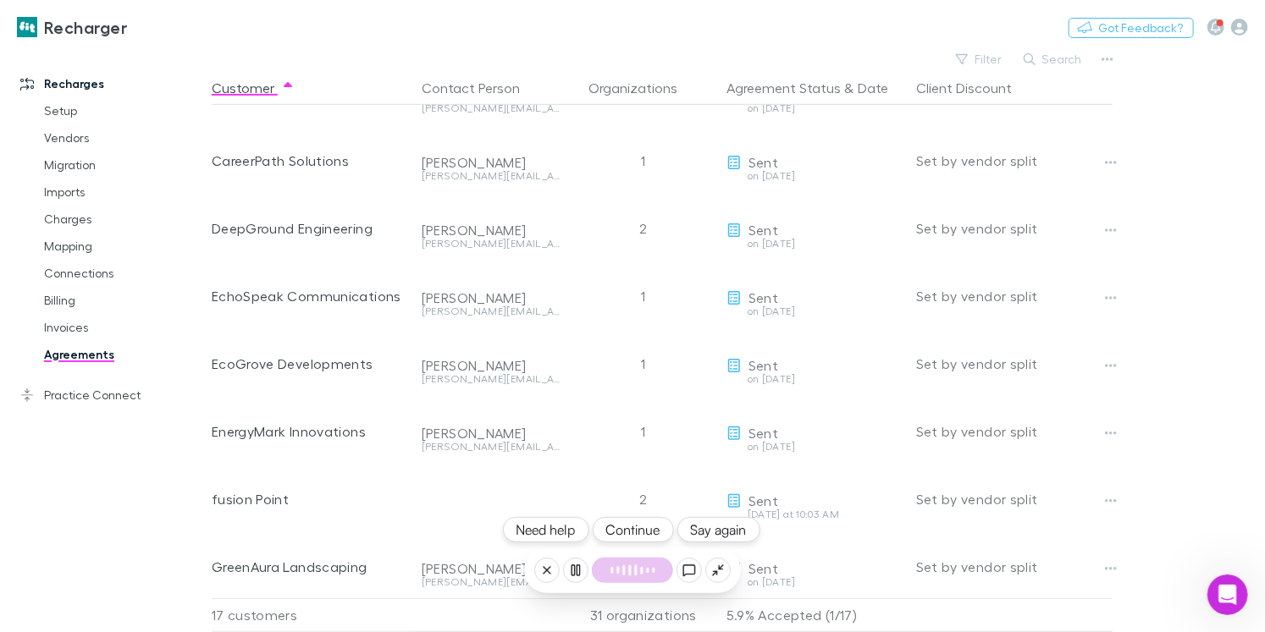
click at [571, 574] on icon at bounding box center [576, 571] width 14 height 14
click at [549, 574] on icon at bounding box center [547, 571] width 14 height 14
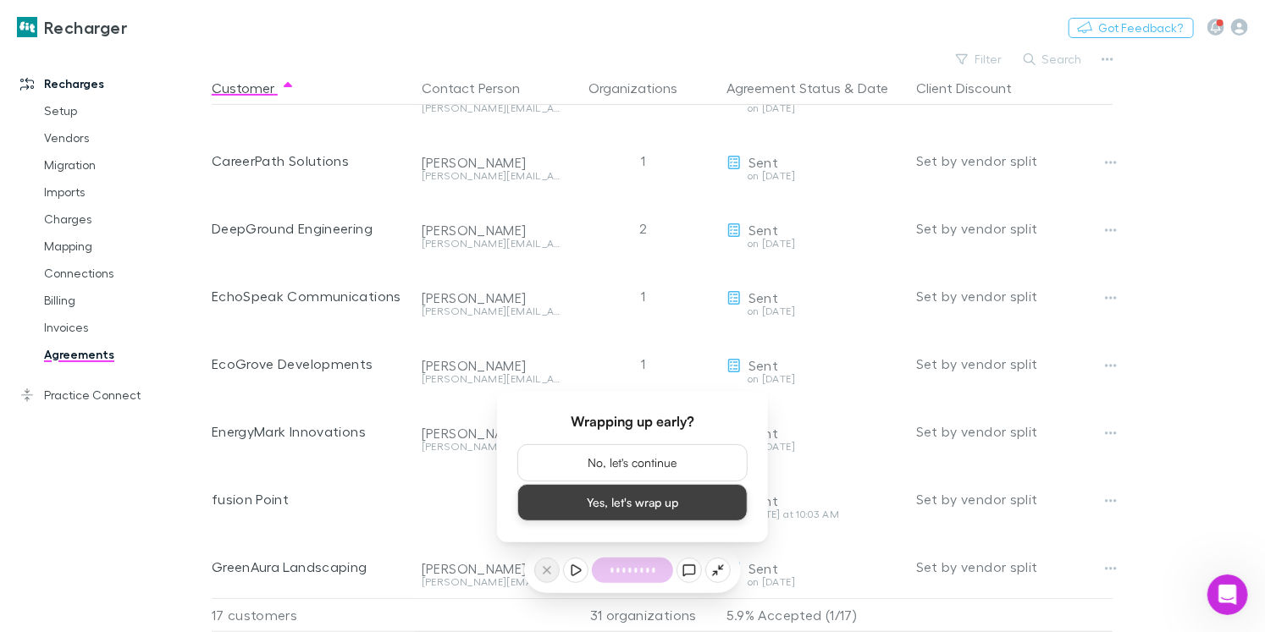
click at [564, 490] on button "Yes, let's wrap up" at bounding box center [632, 502] width 230 height 37
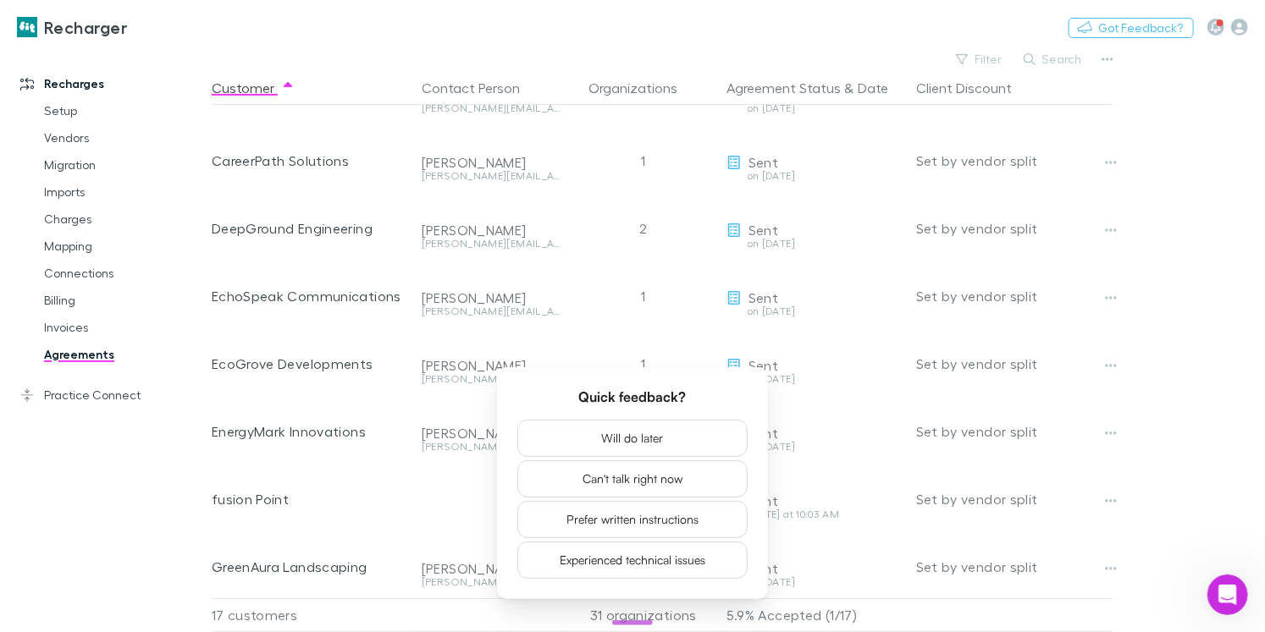
click at [168, 523] on div "Recharges Setup Vendors Migration Imports Charges Mapping Connections Billing I…" at bounding box center [106, 329] width 212 height 552
click at [1155, 367] on main "Filter Search Customer Contact Person Organizations Agreement Status & Date Cli…" at bounding box center [738, 339] width 1053 height 585
click at [103, 189] on link "Imports" at bounding box center [117, 192] width 181 height 27
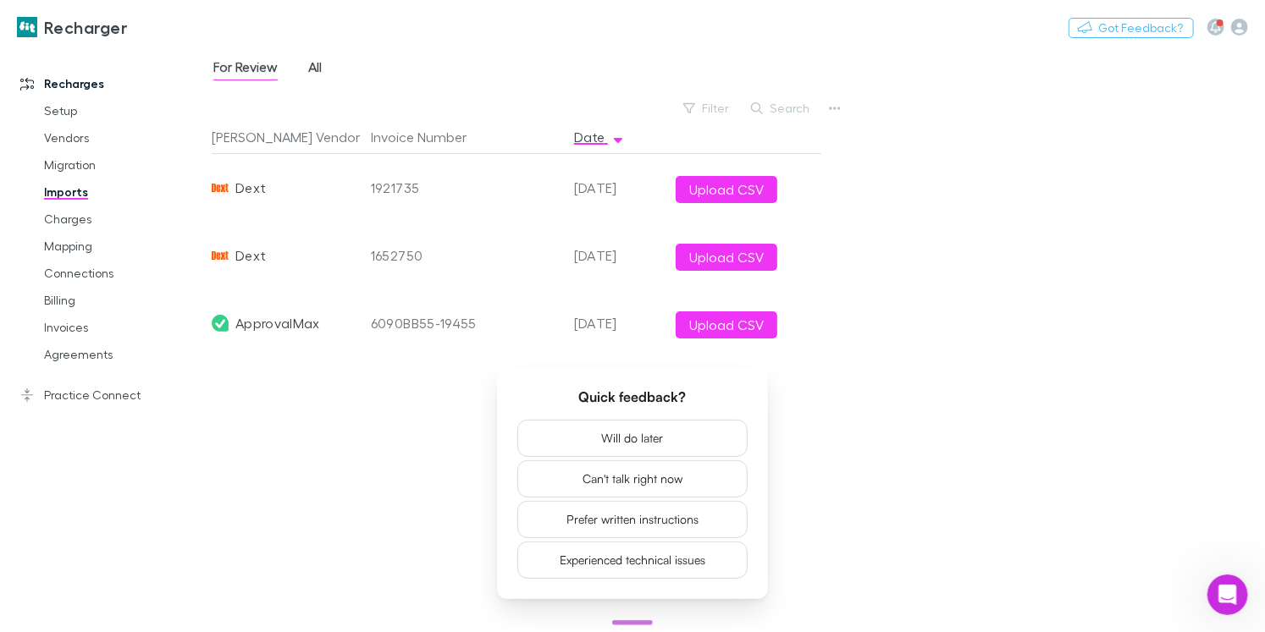
click at [313, 64] on span "All" at bounding box center [315, 69] width 14 height 22
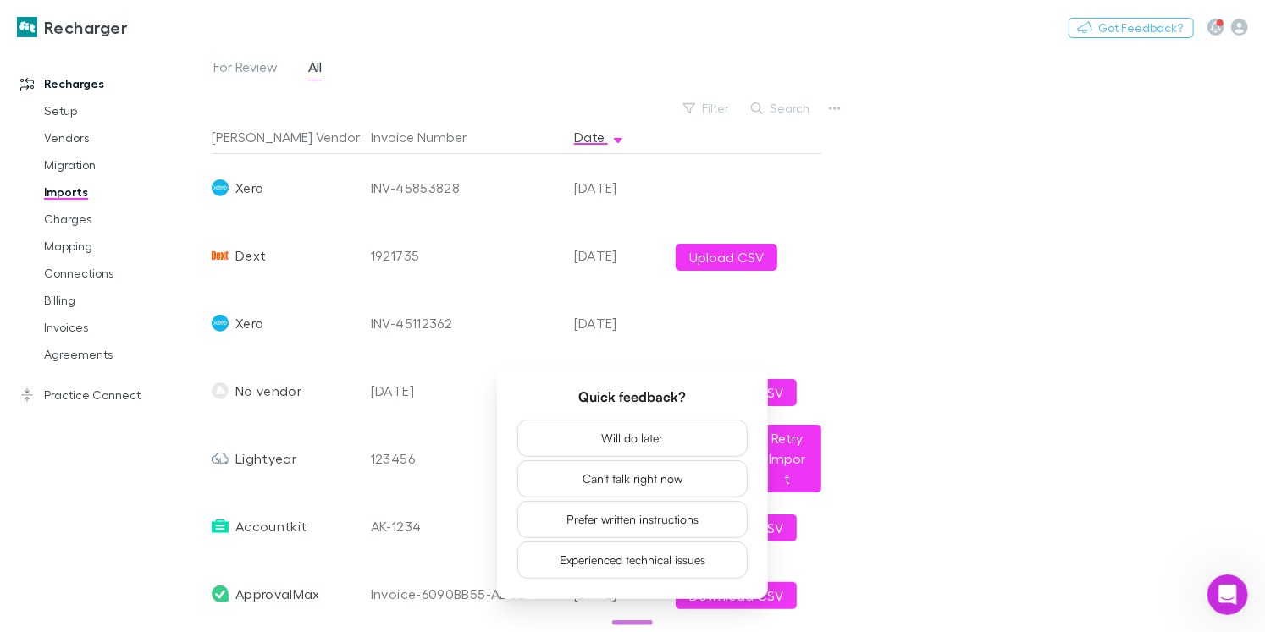
click at [445, 80] on div "For Review All" at bounding box center [738, 72] width 1053 height 32
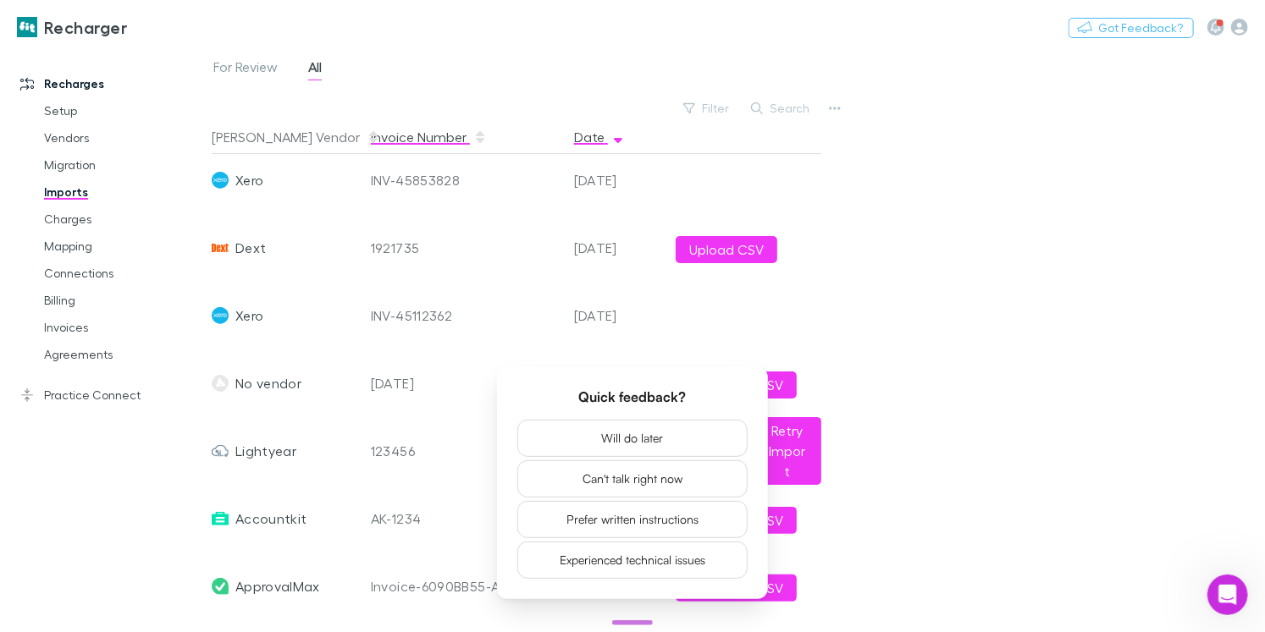
click at [394, 123] on button "Invoice Number" at bounding box center [429, 137] width 116 height 34
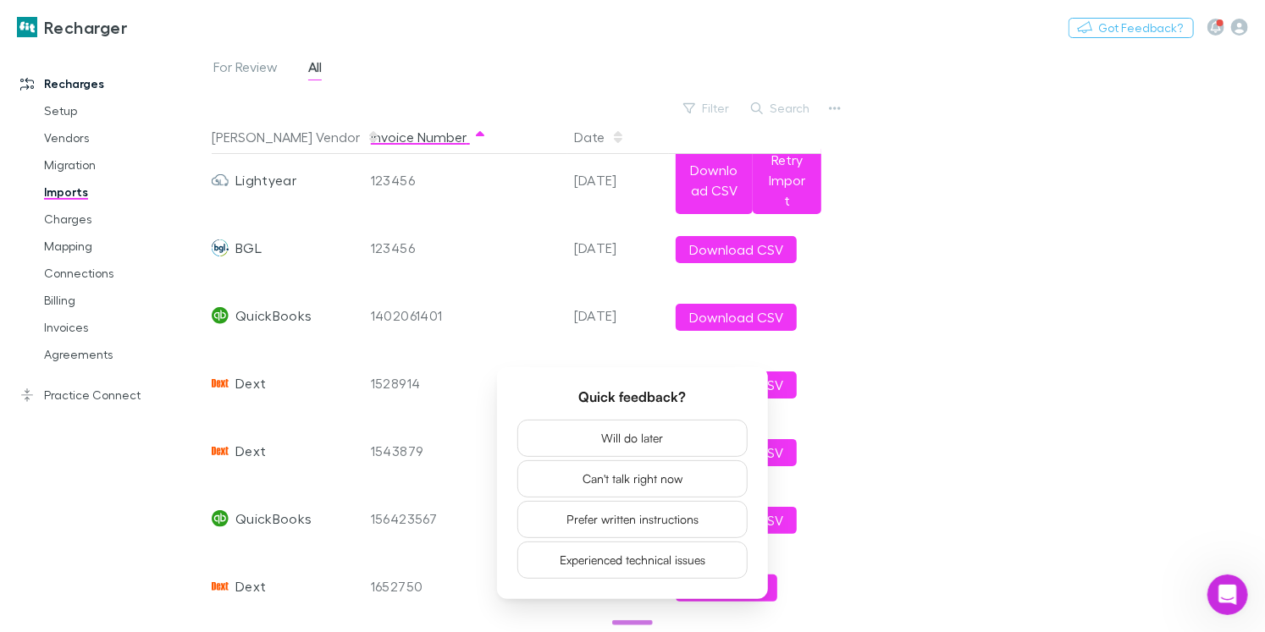
scroll to position [0, 0]
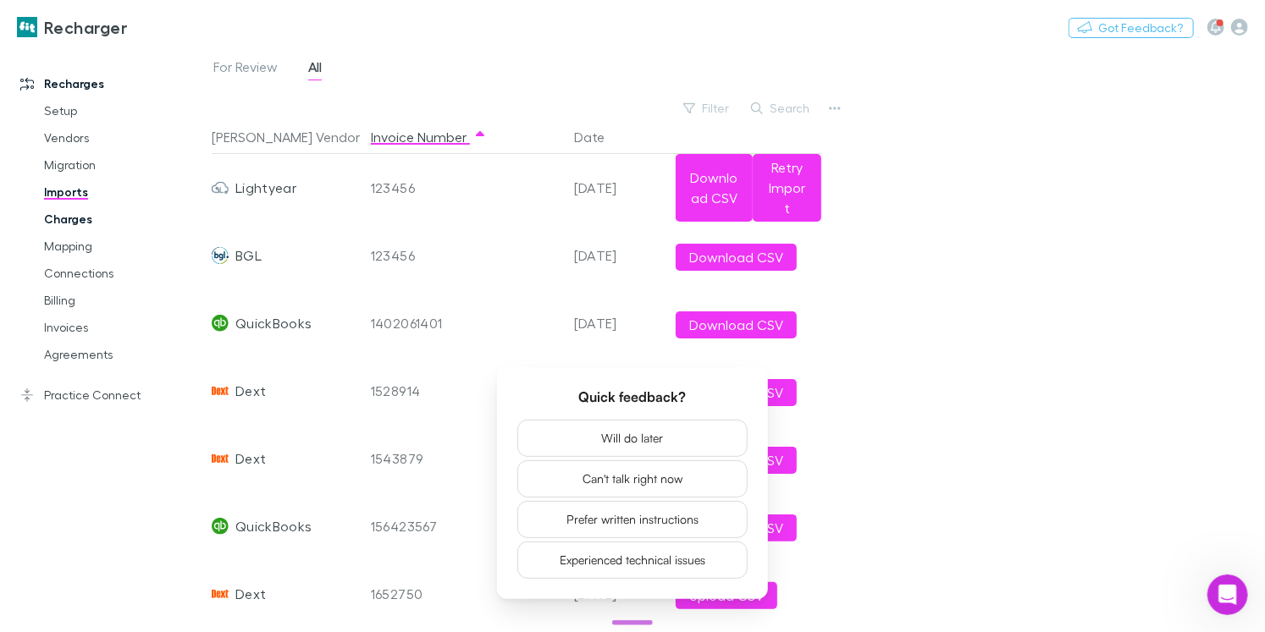
click at [96, 218] on link "Charges" at bounding box center [117, 219] width 181 height 27
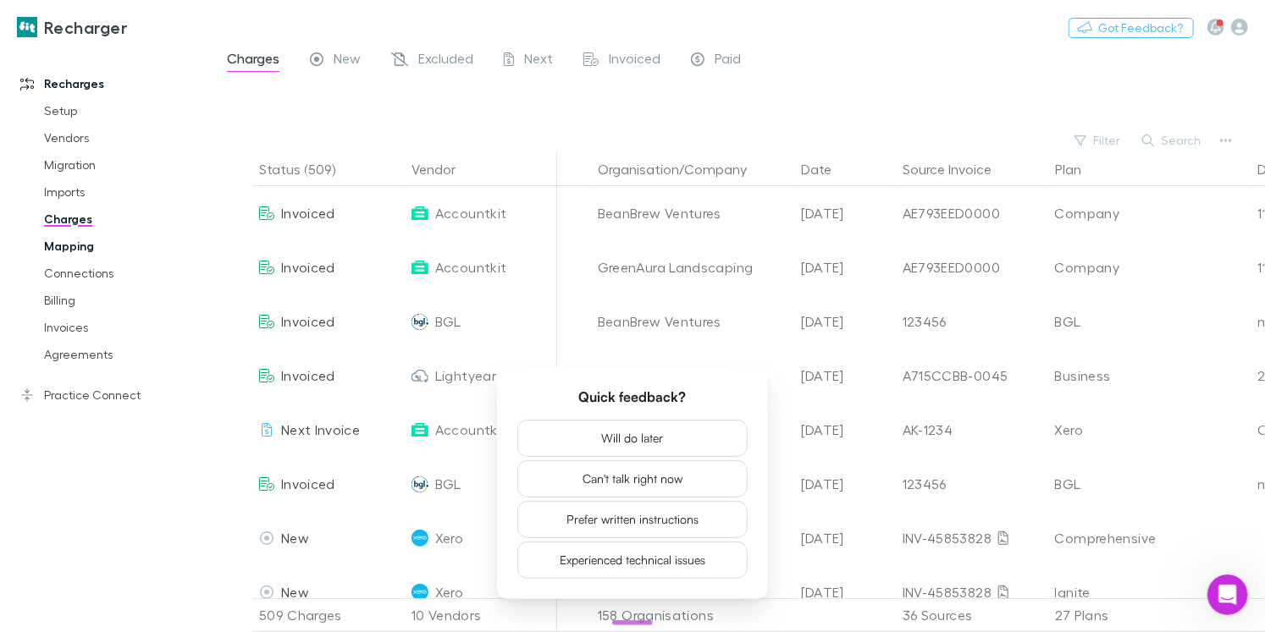
click at [73, 239] on link "Mapping" at bounding box center [117, 246] width 181 height 27
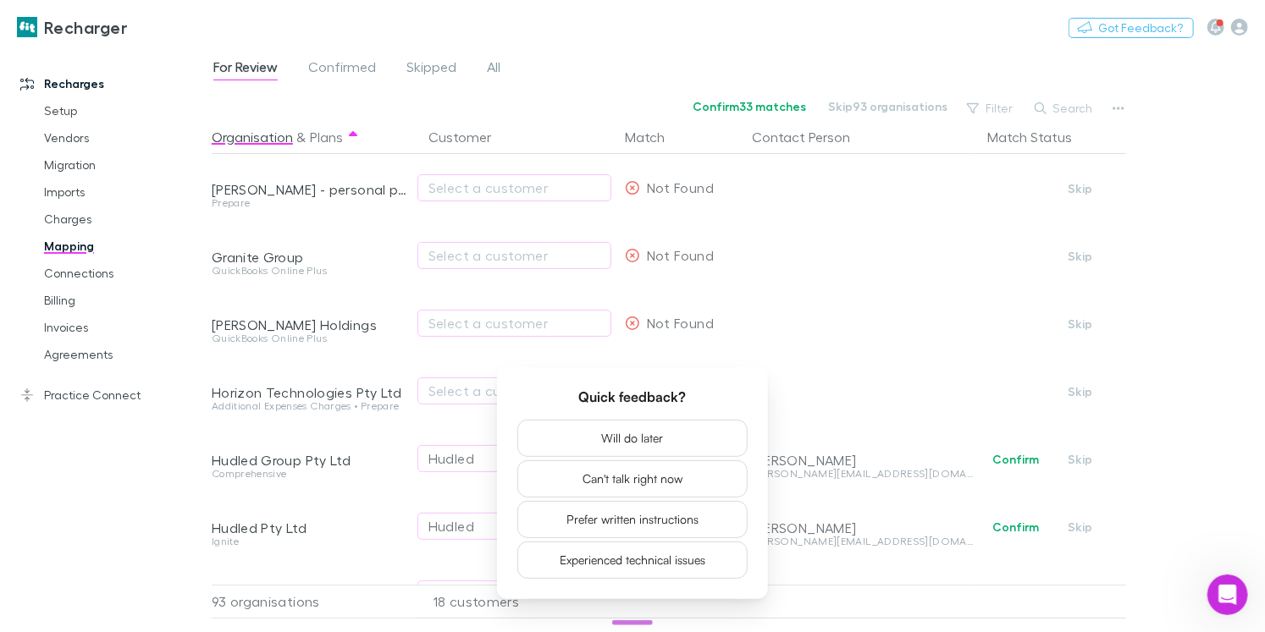
click at [168, 440] on div "Recharges Setup Vendors Migration Imports Charges Mapping Connections Billing I…" at bounding box center [106, 329] width 212 height 552
click at [166, 464] on div "Recharges Setup Vendors Migration Imports Charges Mapping Connections Billing I…" at bounding box center [106, 329] width 212 height 552
click at [75, 222] on link "Charges" at bounding box center [117, 219] width 181 height 27
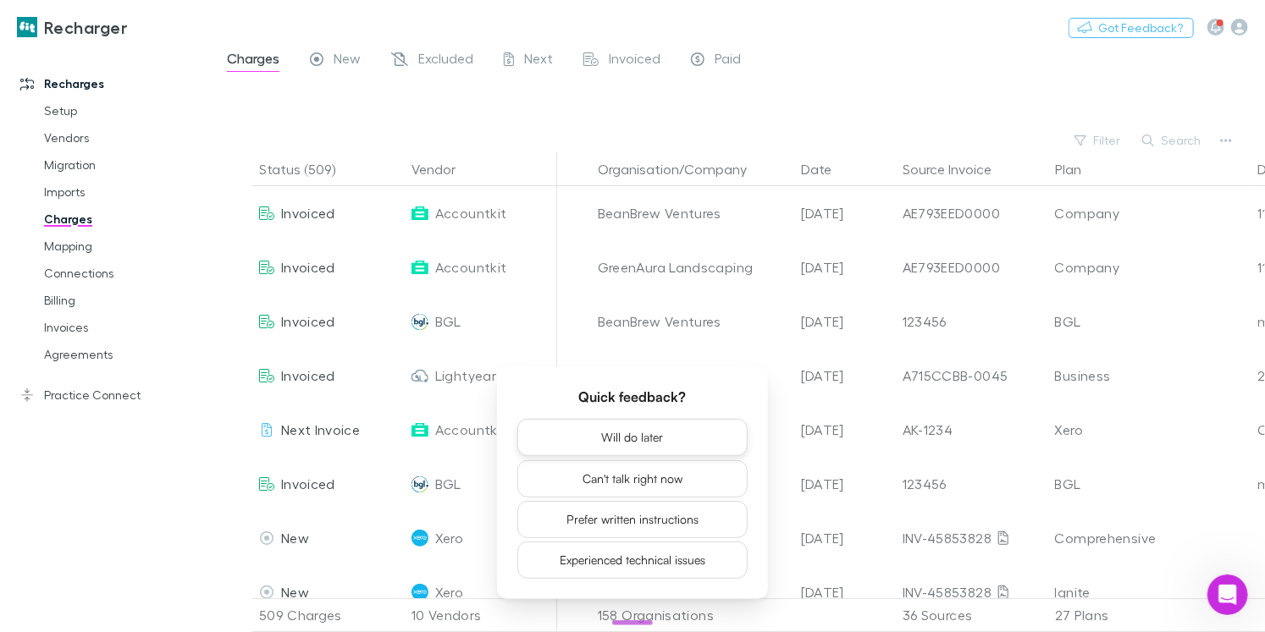
click at [670, 449] on button "Will do later" at bounding box center [632, 437] width 230 height 37
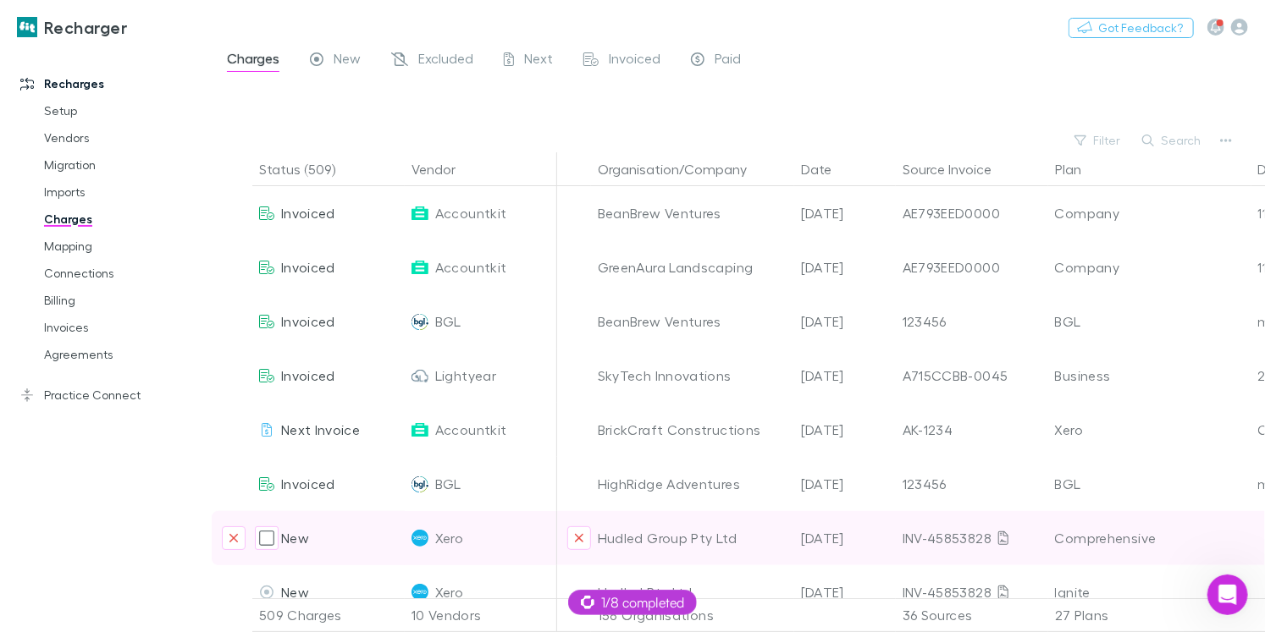
scroll to position [39, 0]
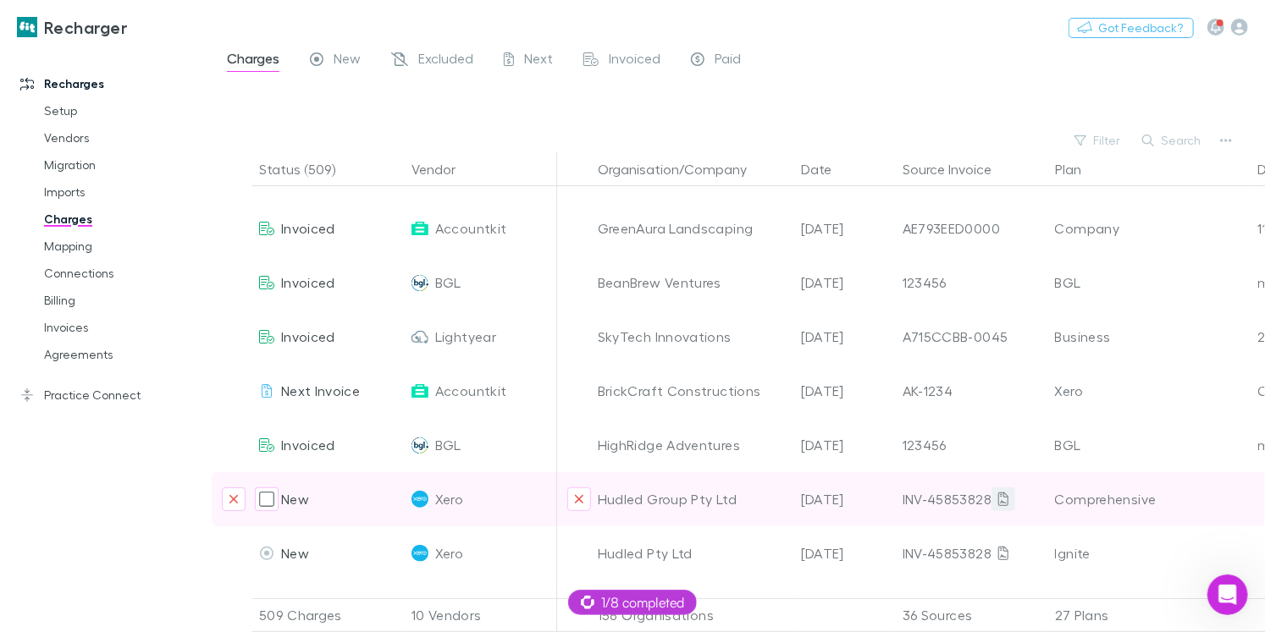
click at [1010, 499] on link at bounding box center [1003, 500] width 24 height 24
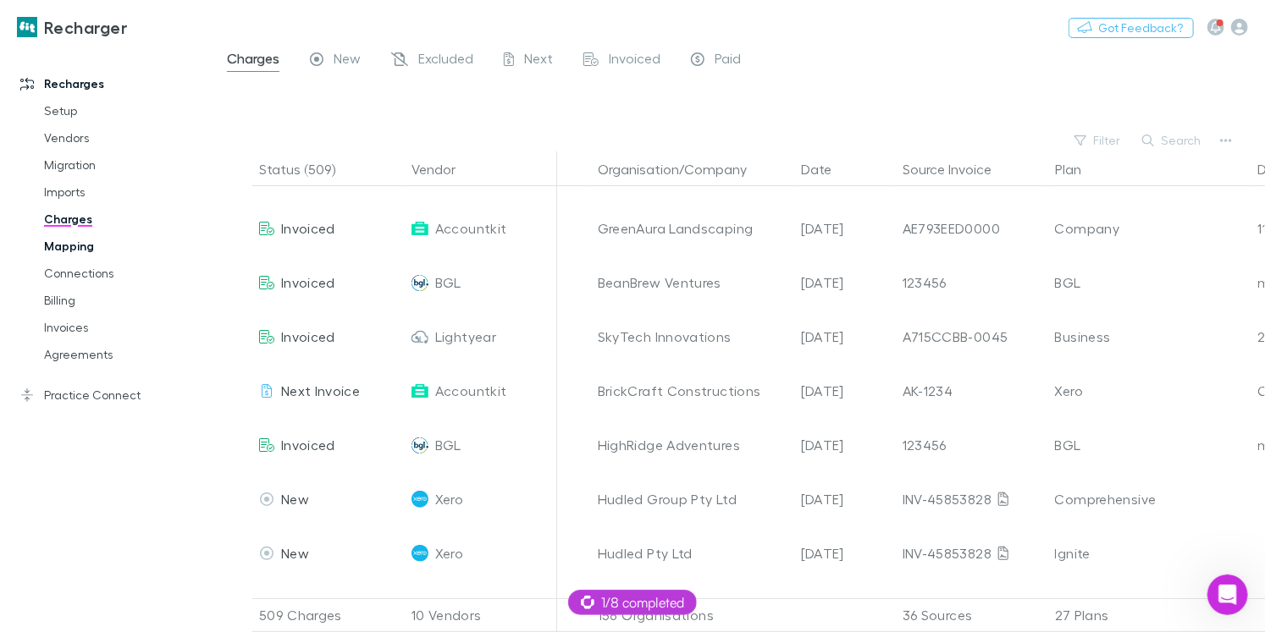
click at [85, 256] on link "Mapping" at bounding box center [117, 246] width 181 height 27
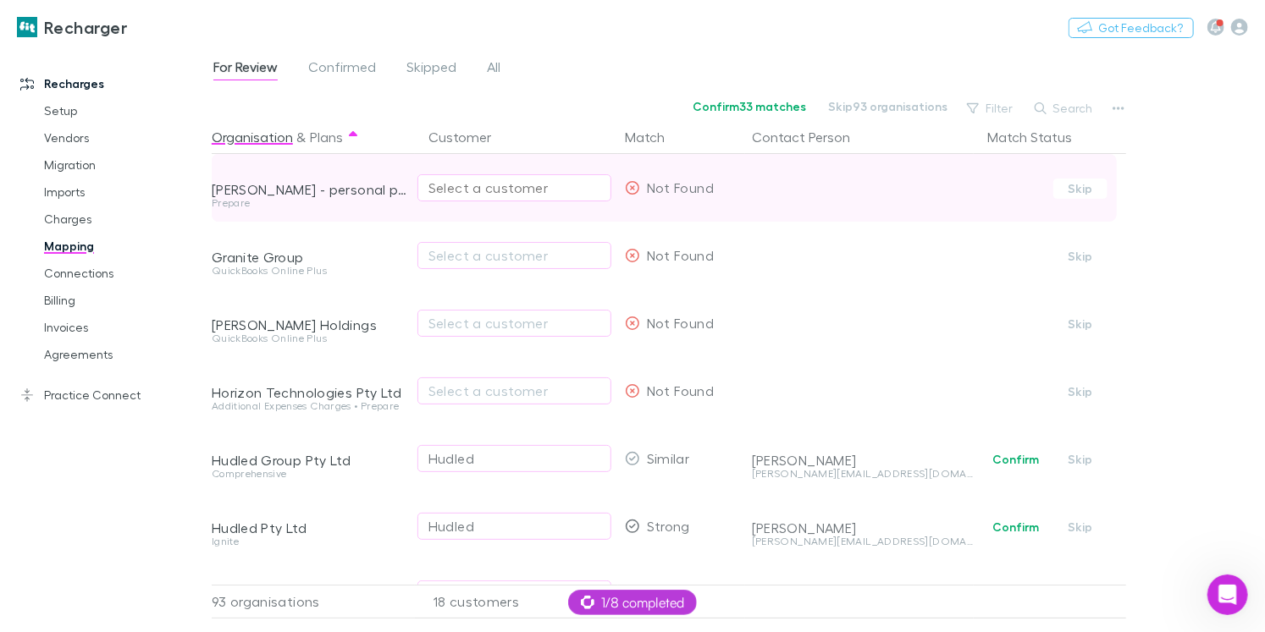
click at [458, 197] on button "Select a customer" at bounding box center [514, 187] width 194 height 27
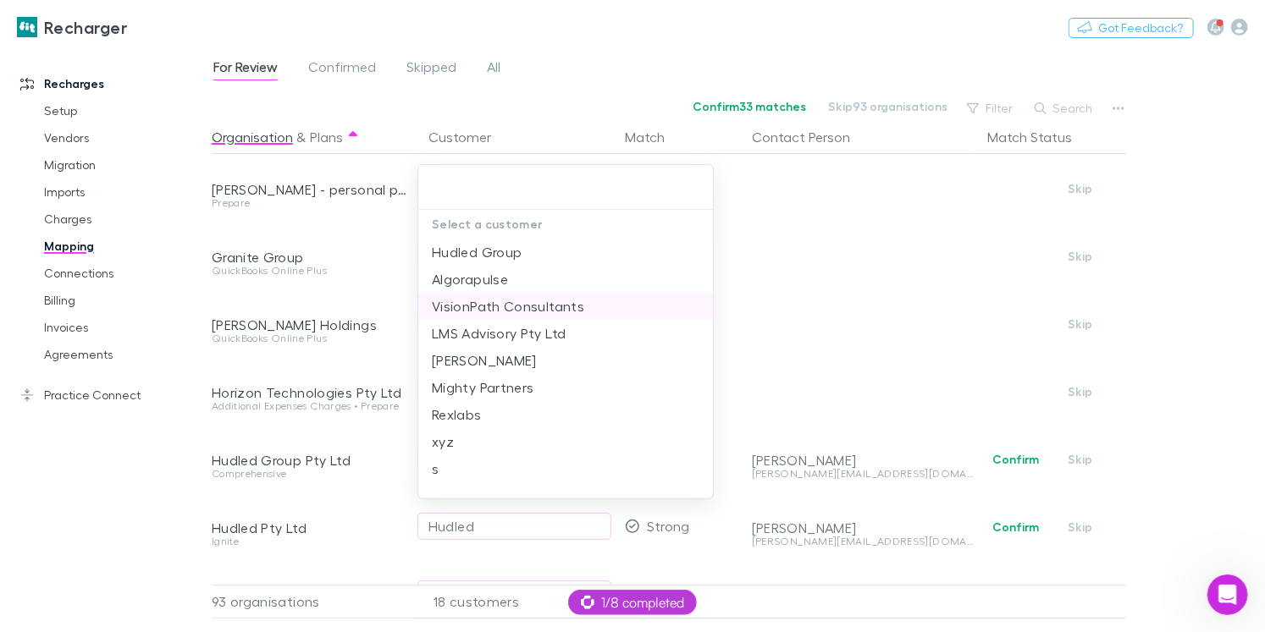
click at [505, 309] on li "VisionPath Consultants" at bounding box center [565, 306] width 295 height 27
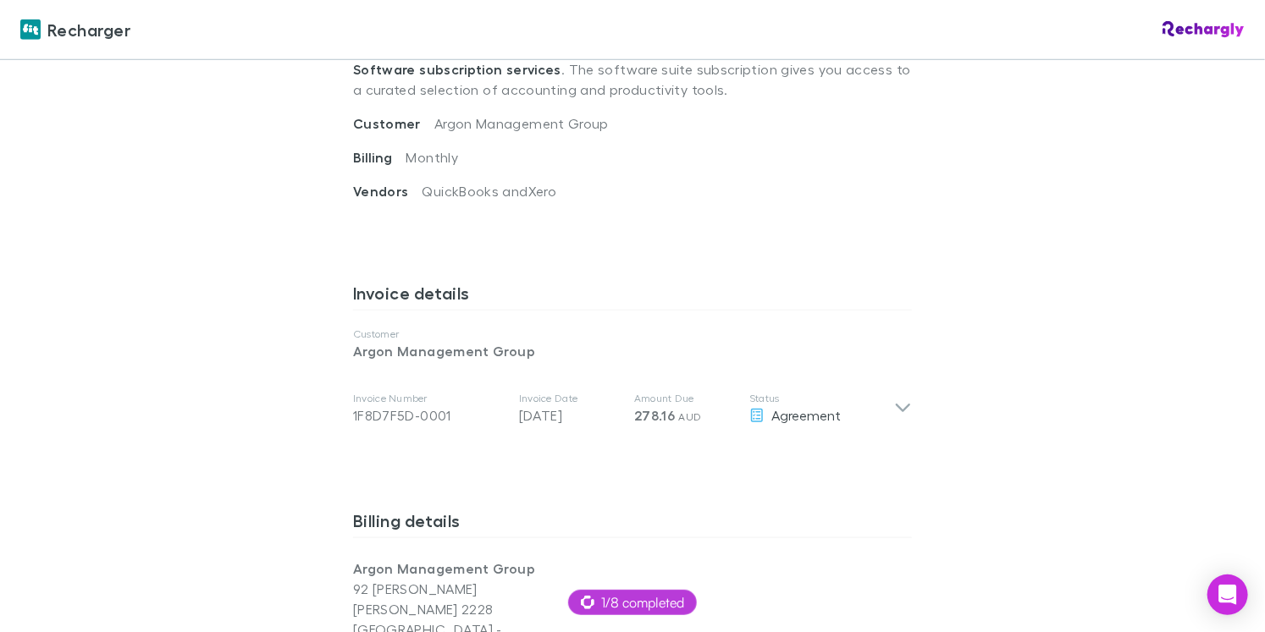
scroll to position [693, 0]
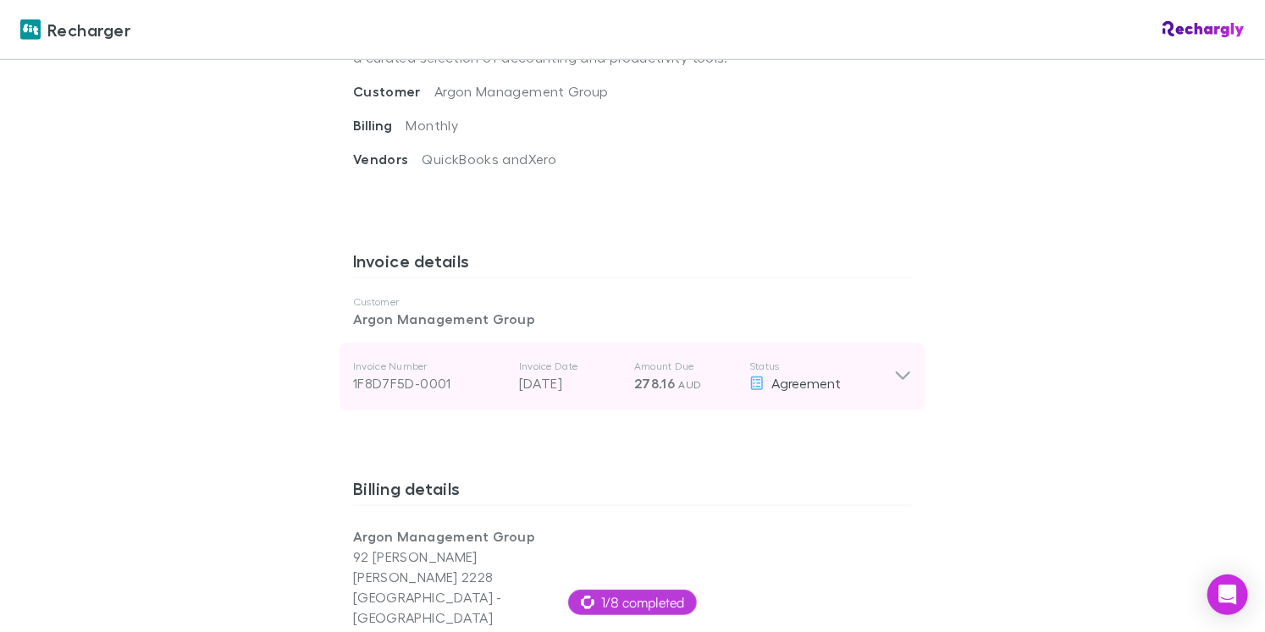
click at [595, 373] on p "[DATE]" at bounding box center [570, 383] width 102 height 20
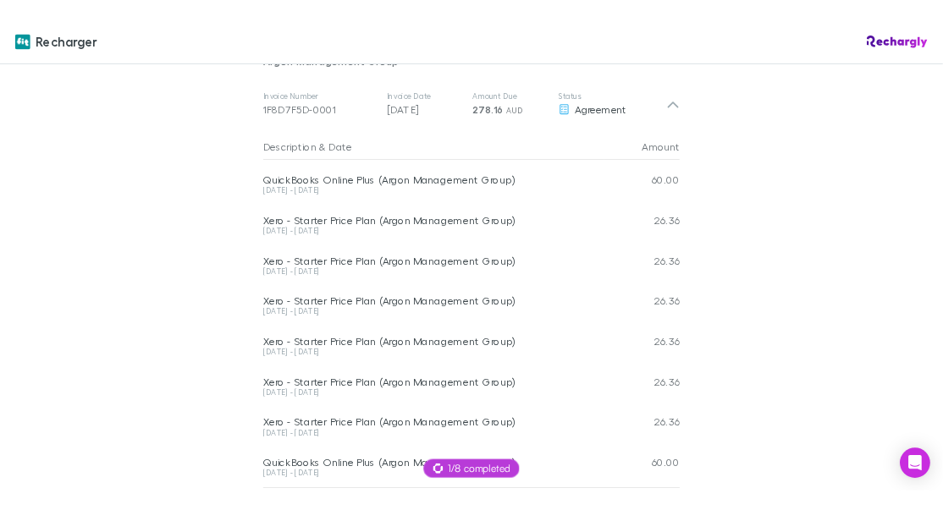
scroll to position [927, 0]
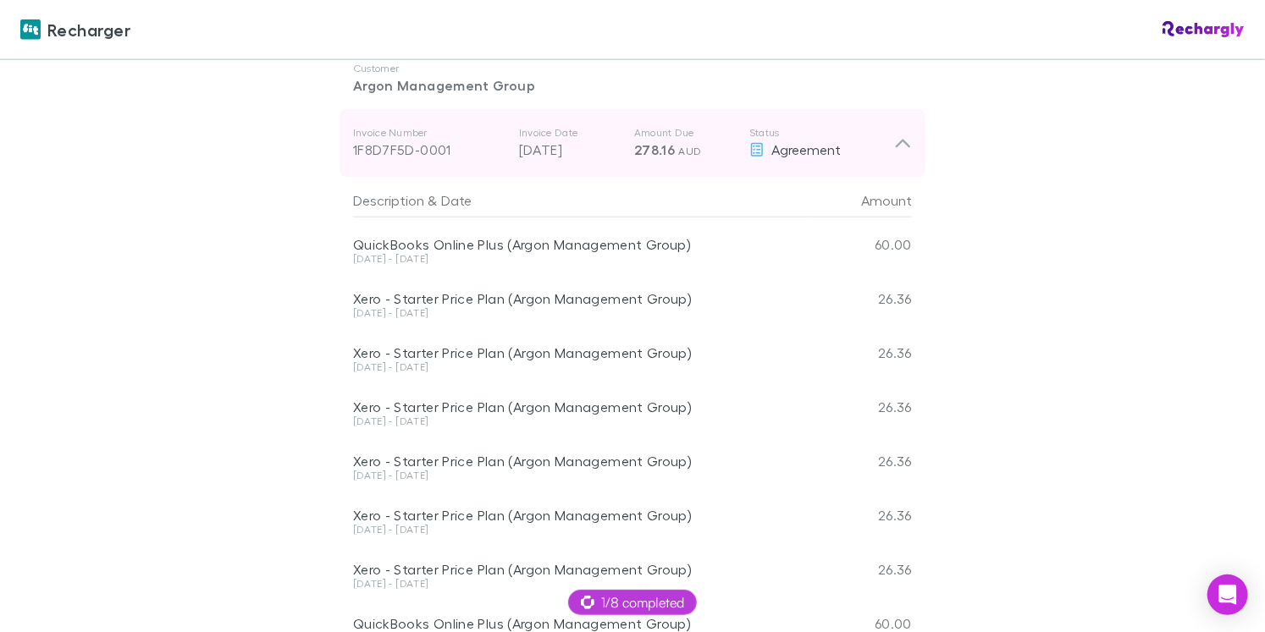
click at [486, 113] on div "Invoice Number 1F8D7F5D-0001 Invoice Date [DATE] Amount Due 278.16 AUD Status A…" at bounding box center [623, 143] width 541 height 61
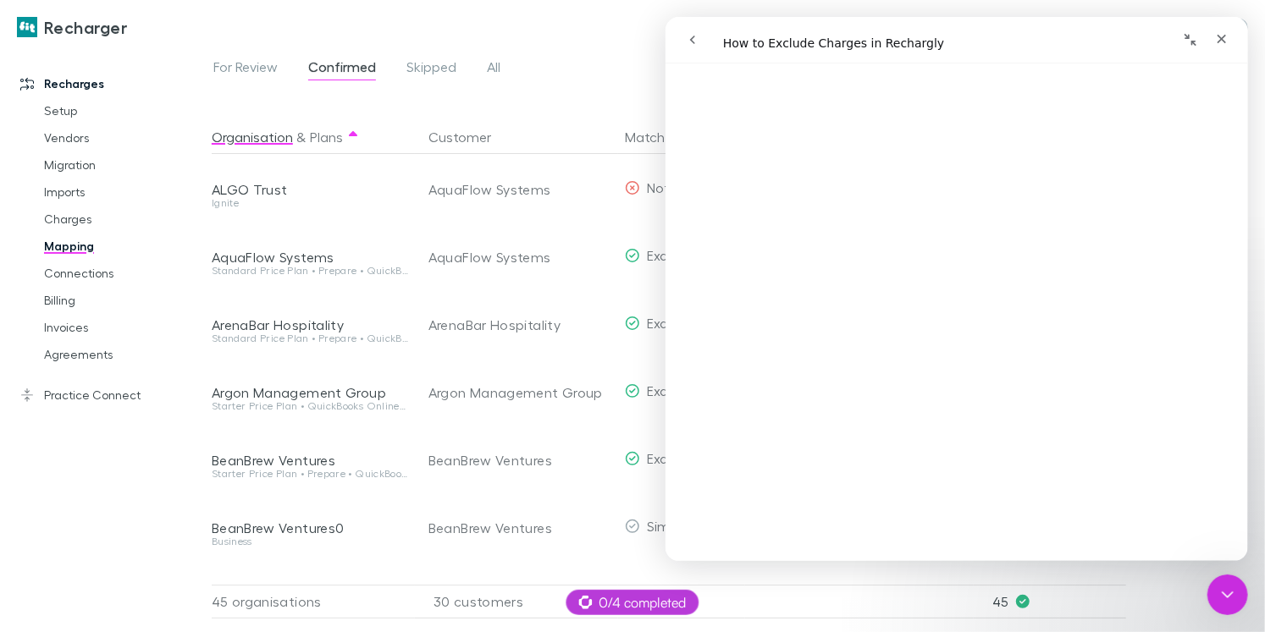
scroll to position [1025, 0]
click at [942, 510] on div "Close Intercom Messenger" at bounding box center [1225, 592] width 41 height 41
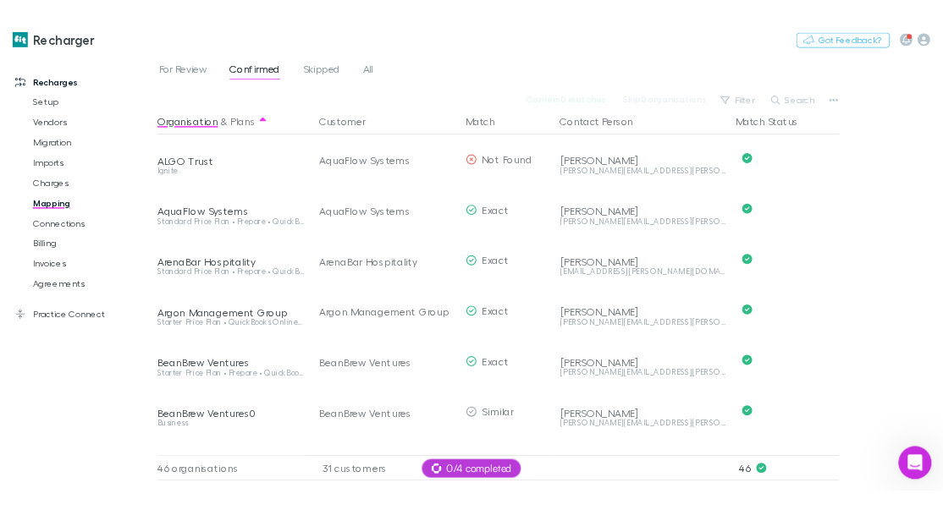
scroll to position [0, 0]
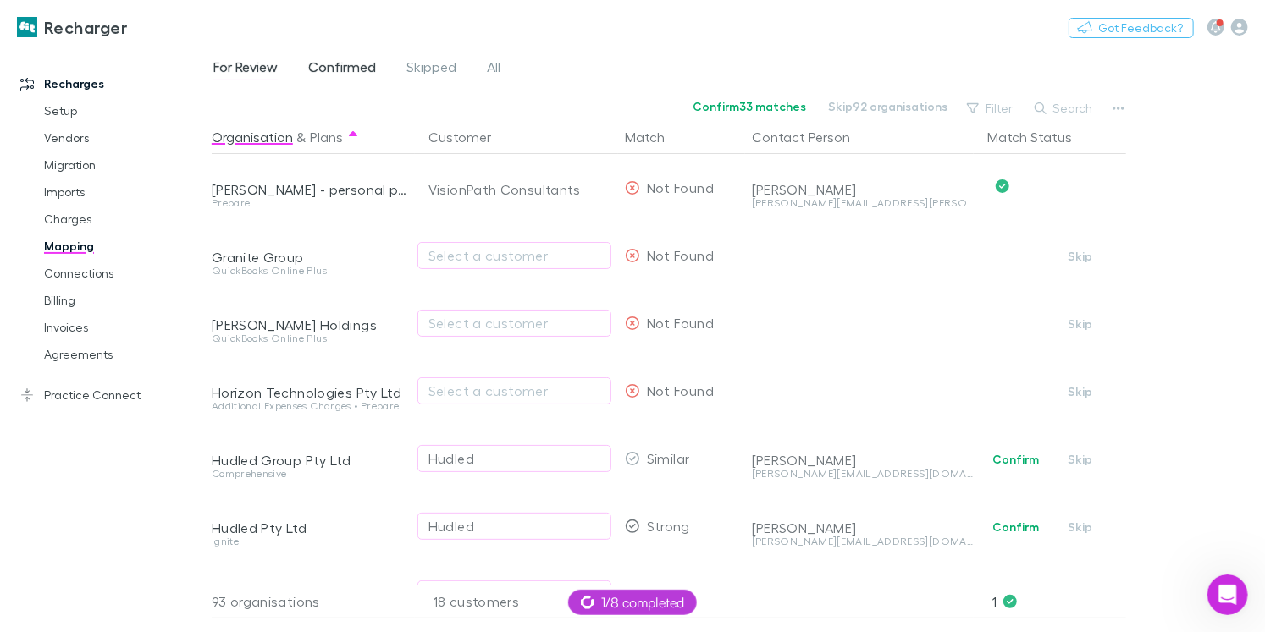
click at [334, 71] on span "Confirmed" at bounding box center [342, 69] width 68 height 22
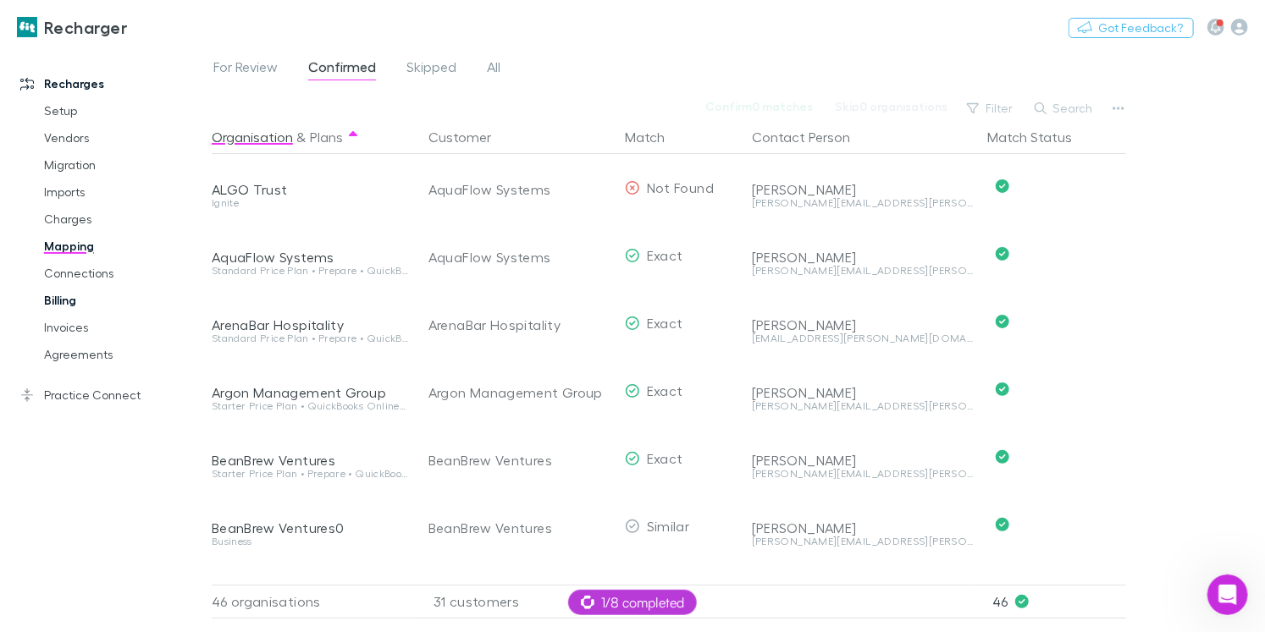
click at [77, 292] on link "Billing" at bounding box center [117, 300] width 181 height 27
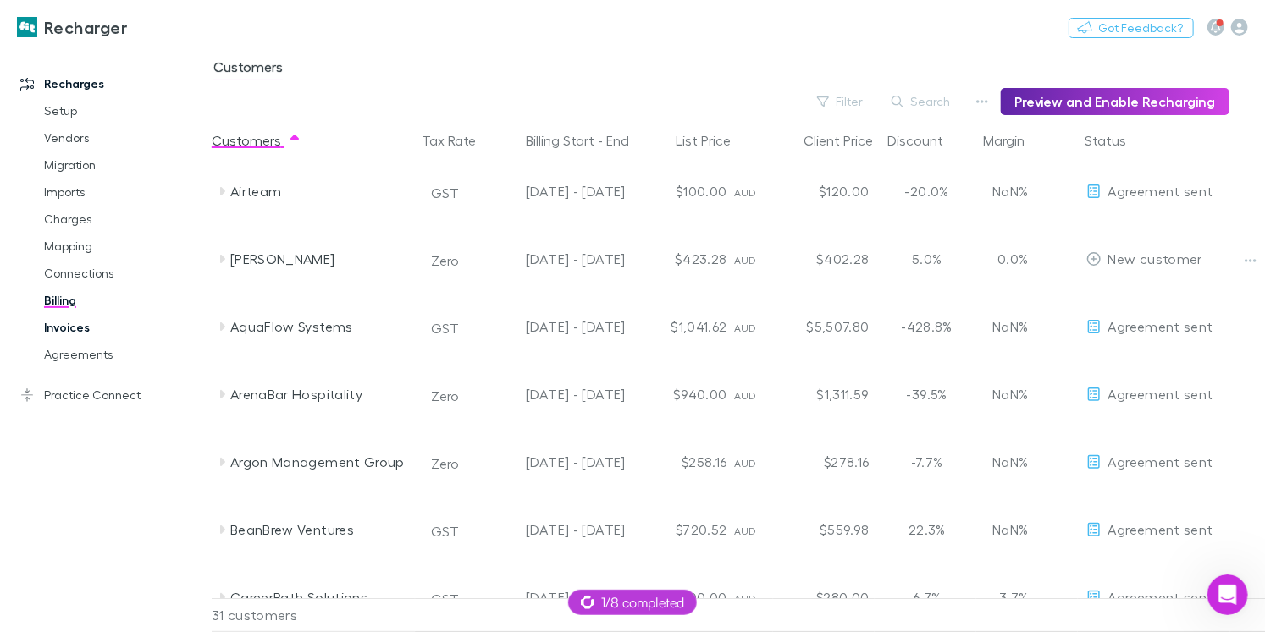
click at [105, 318] on link "Invoices" at bounding box center [117, 327] width 181 height 27
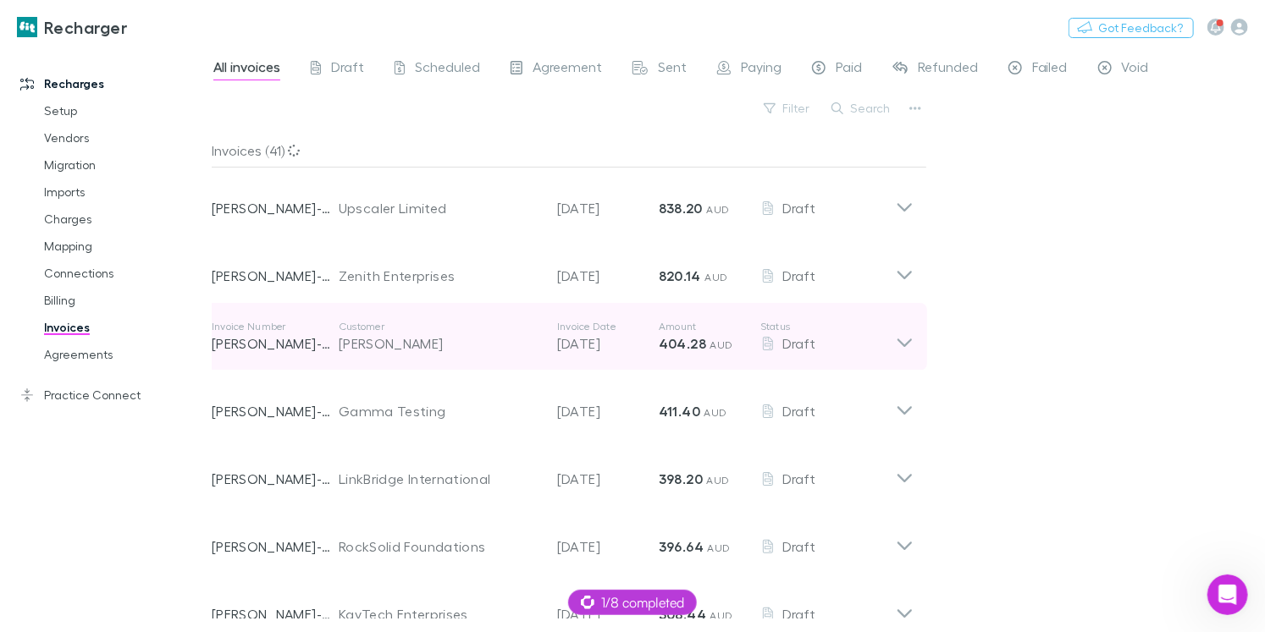
click at [423, 339] on div "[PERSON_NAME]" at bounding box center [439, 344] width 201 height 20
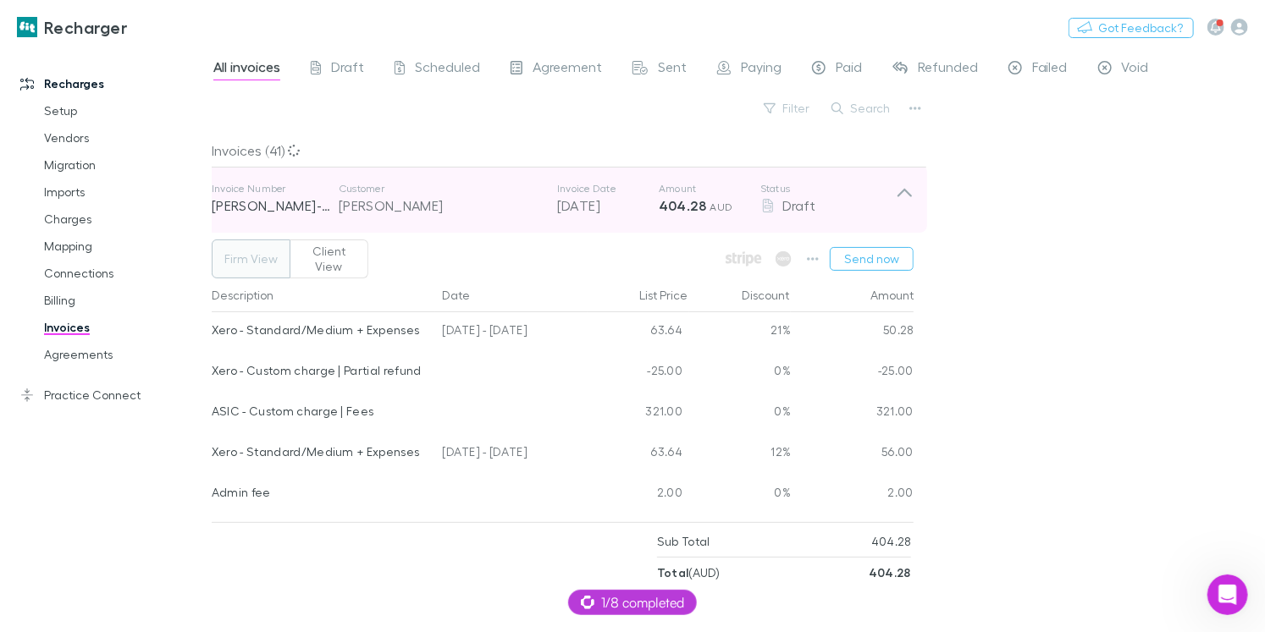
scroll to position [158, 0]
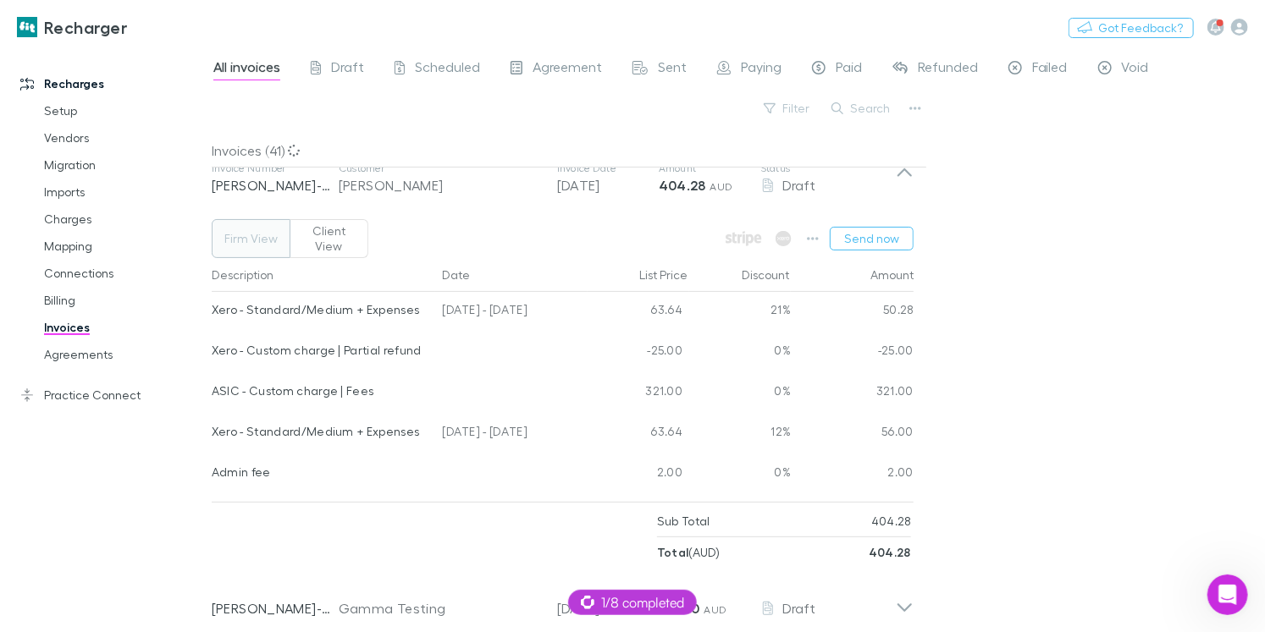
click at [345, 233] on button "Client View" at bounding box center [328, 238] width 79 height 39
